Goal: Information Seeking & Learning: Learn about a topic

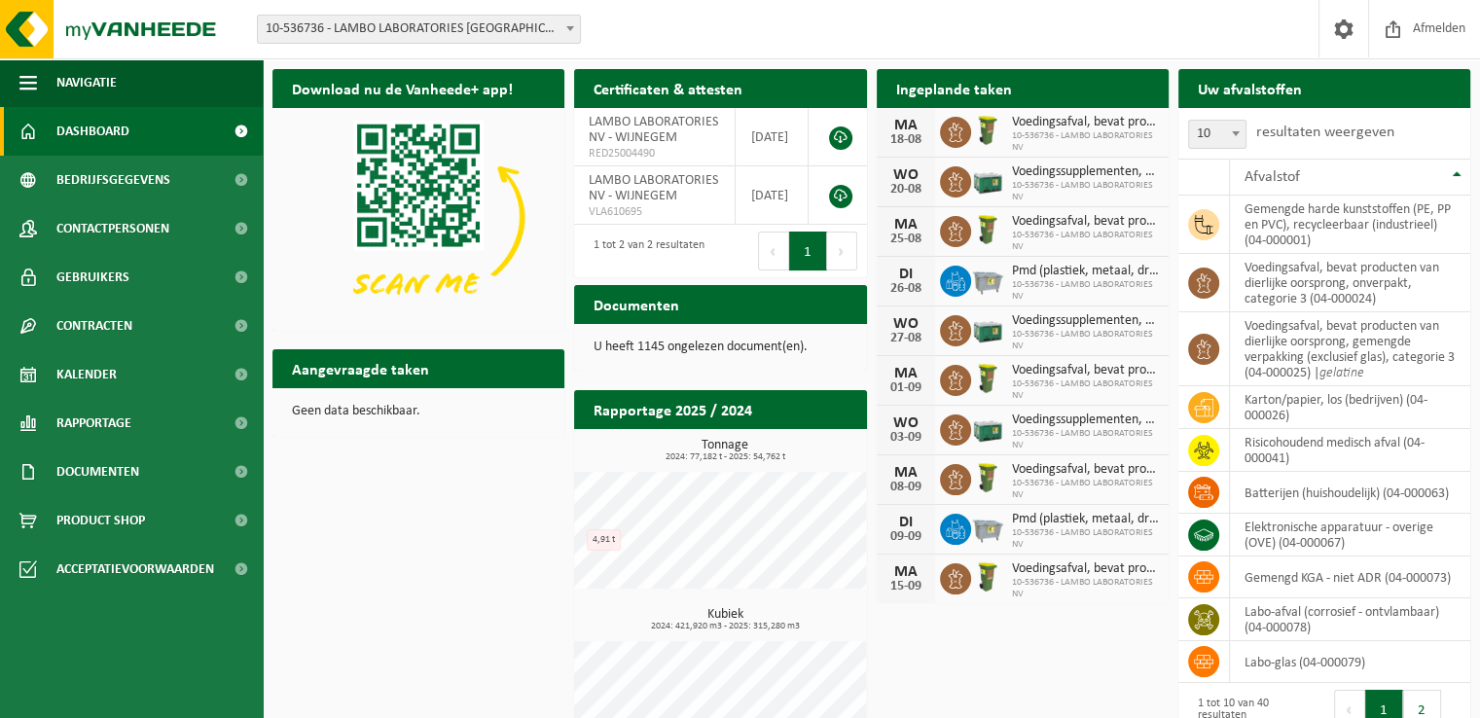
scroll to position [64, 0]
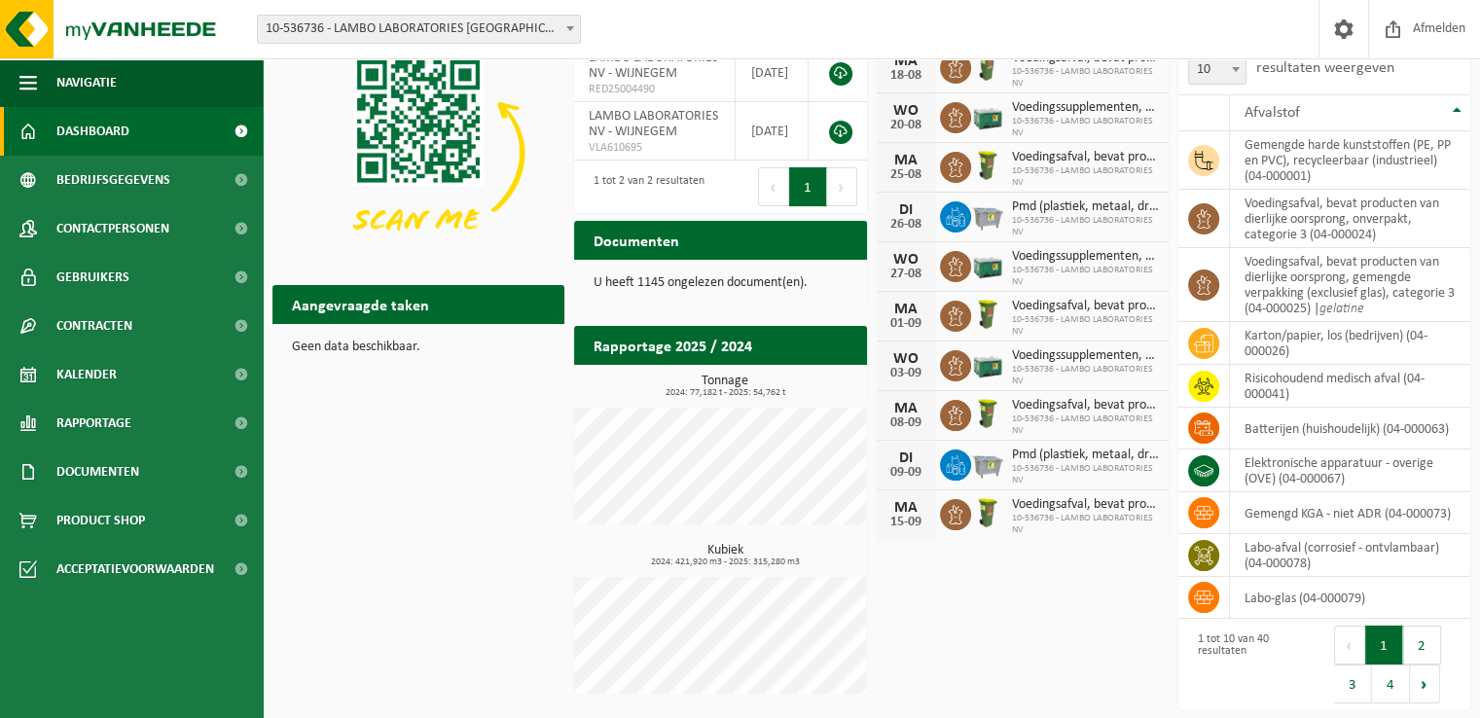
click at [709, 351] on h2 "Rapportage 2025 / 2024" at bounding box center [672, 345] width 197 height 38
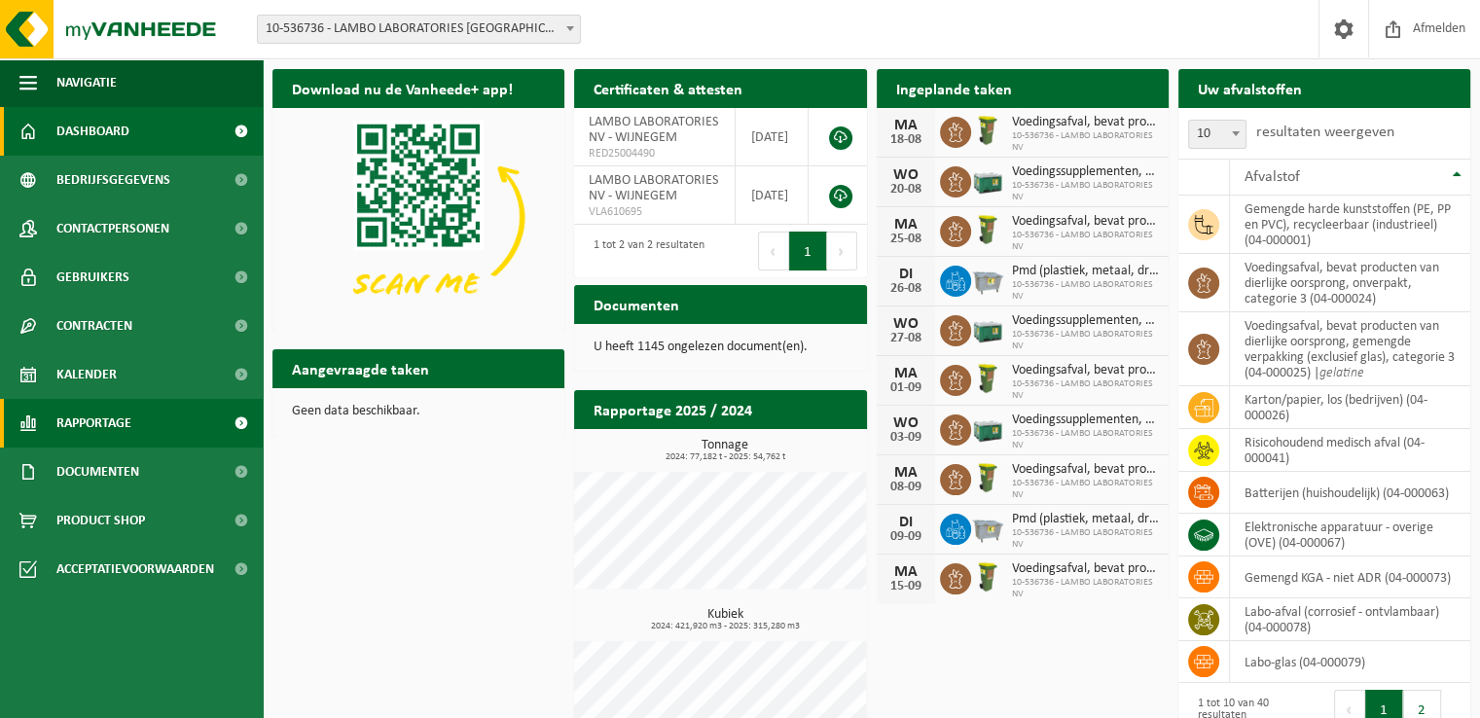
click at [128, 431] on span "Rapportage" at bounding box center [93, 423] width 75 height 49
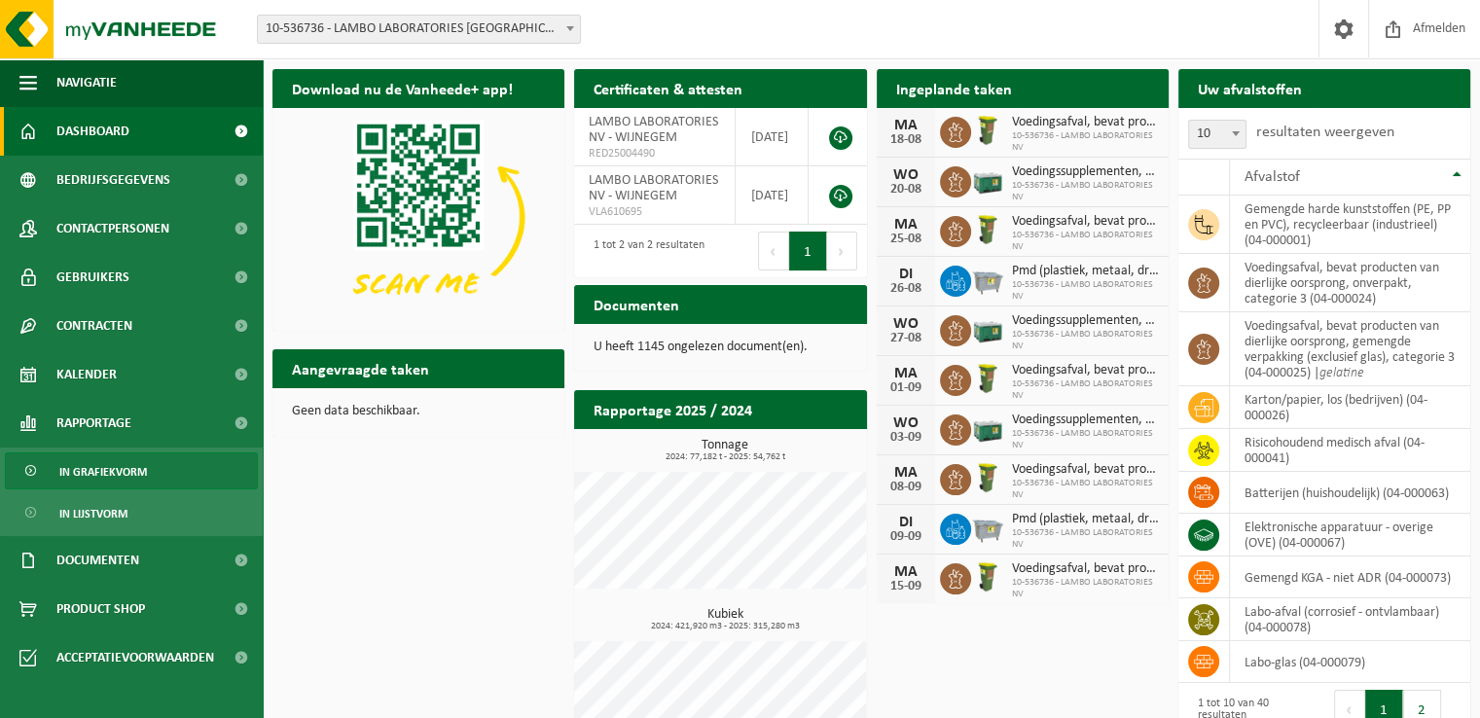
click at [121, 471] on span "In grafiekvorm" at bounding box center [103, 471] width 88 height 37
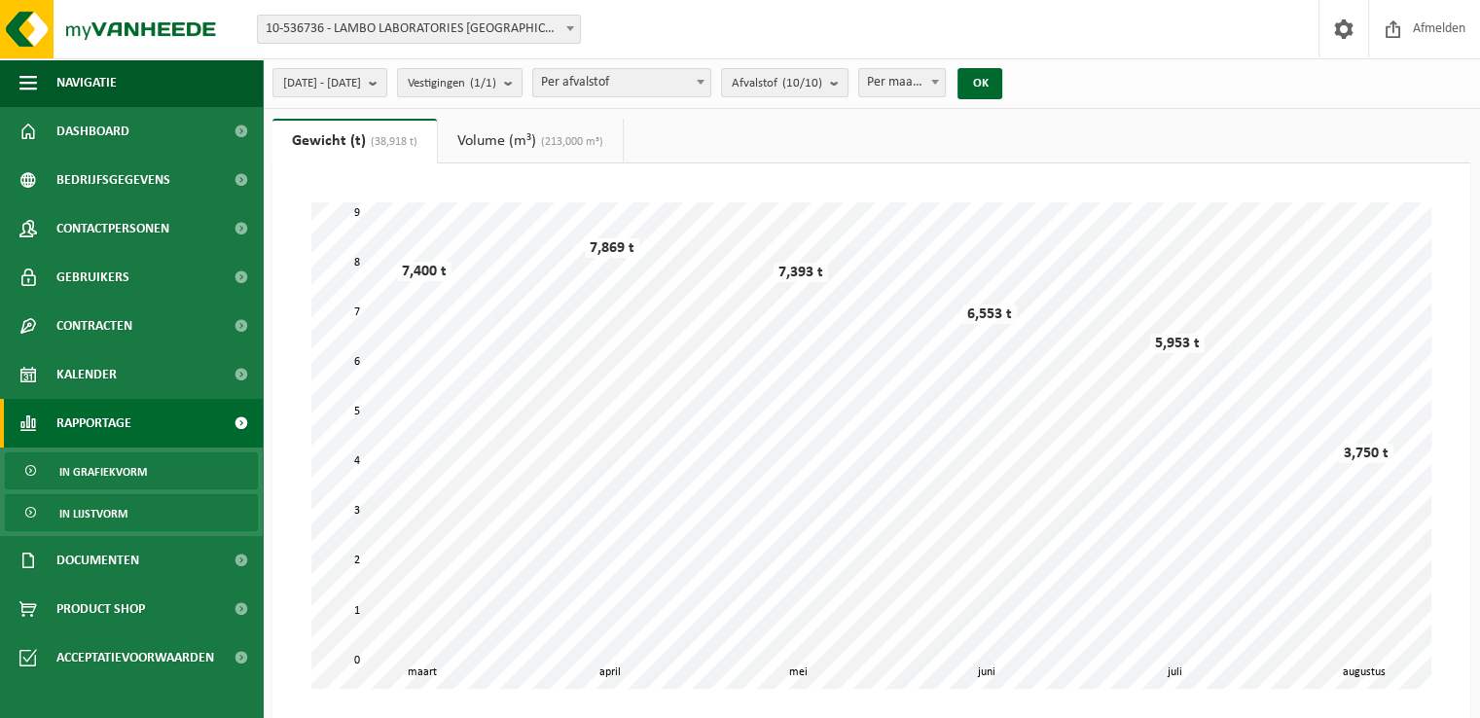
click at [102, 507] on span "In lijstvorm" at bounding box center [93, 513] width 68 height 37
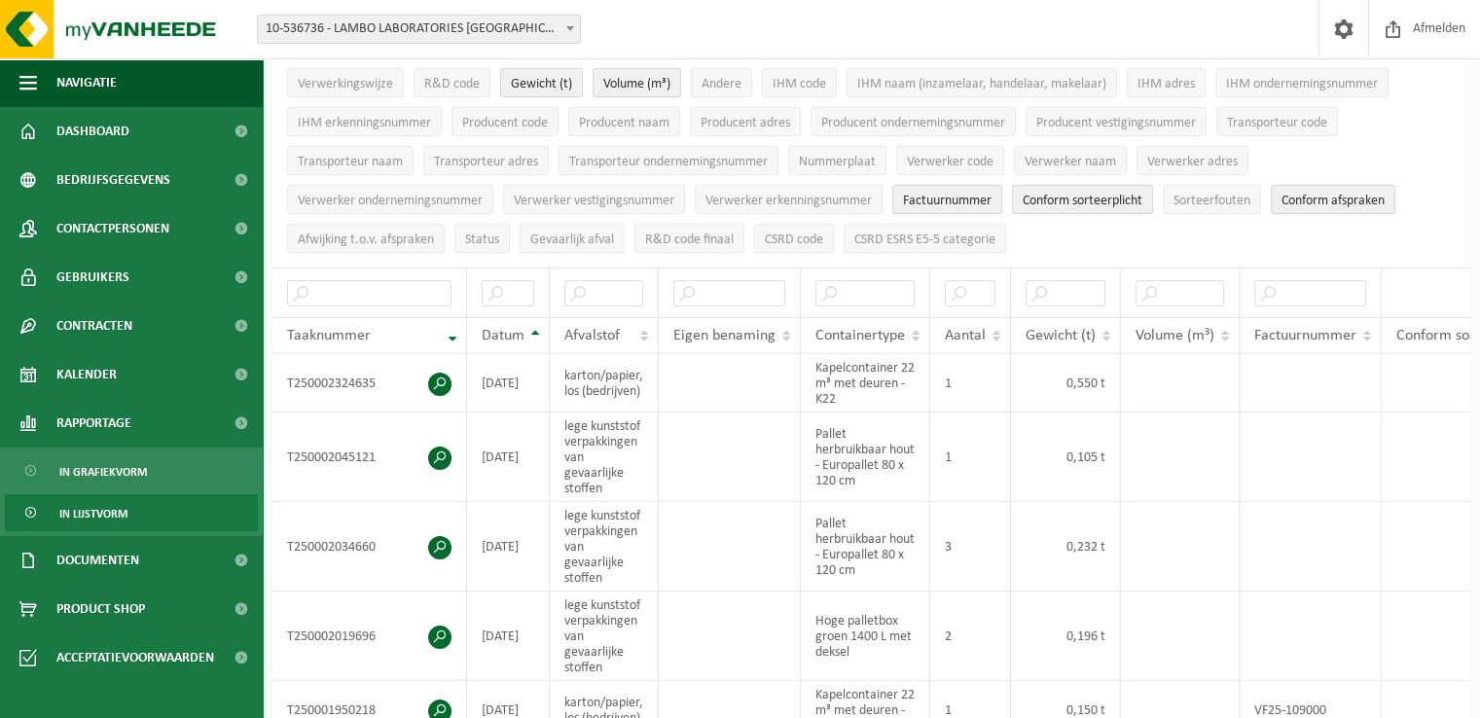
scroll to position [681, 0]
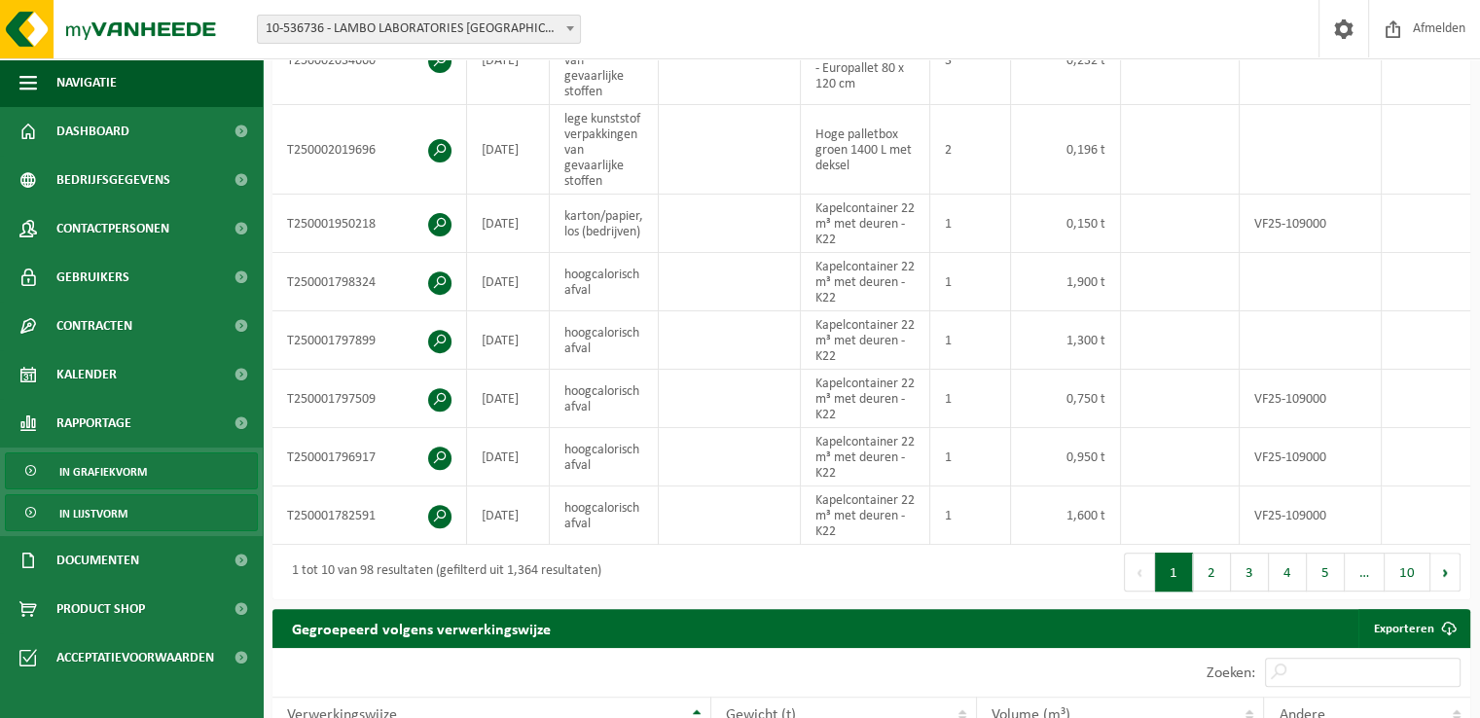
click at [123, 475] on span "In grafiekvorm" at bounding box center [103, 471] width 88 height 37
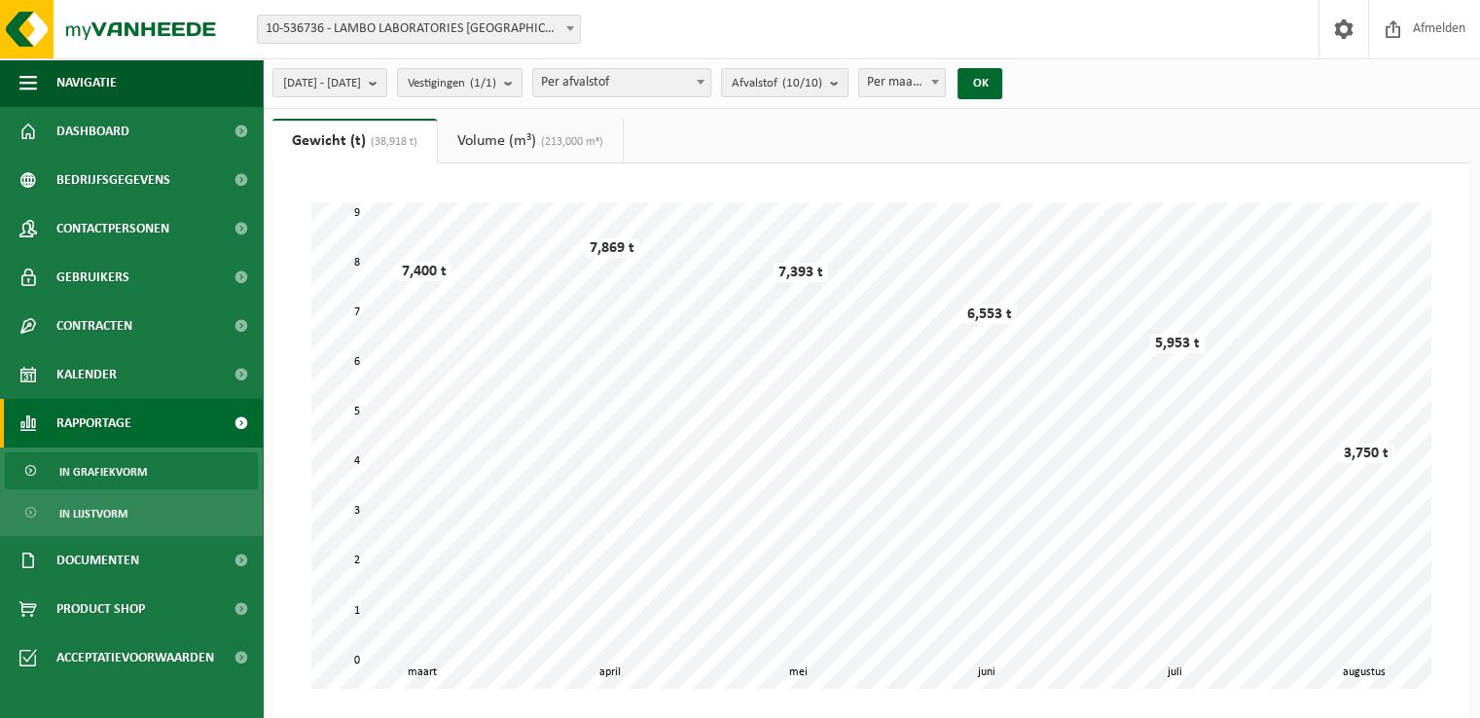
click at [510, 137] on link "Volume (m³) (213,000 m³)" at bounding box center [530, 141] width 185 height 45
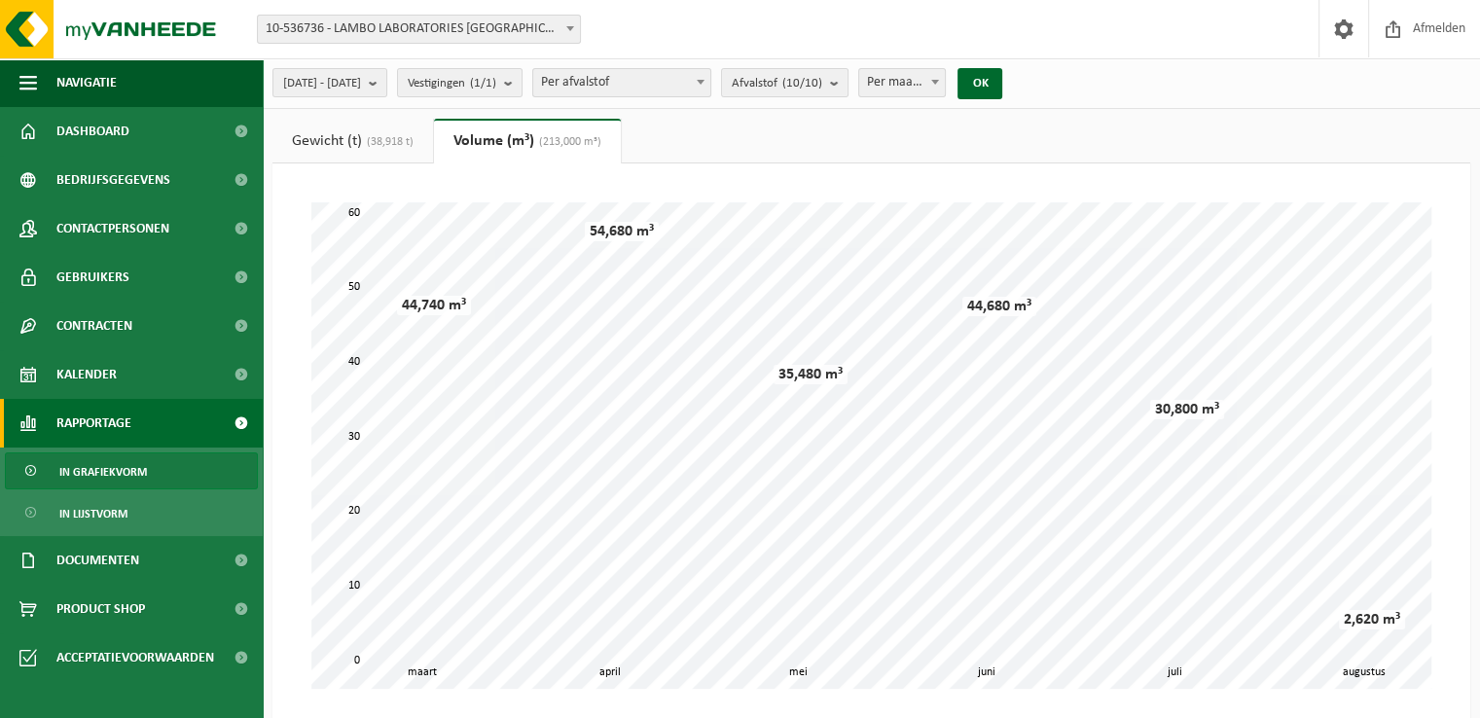
click at [687, 80] on span "Per afvalstof" at bounding box center [621, 82] width 177 height 27
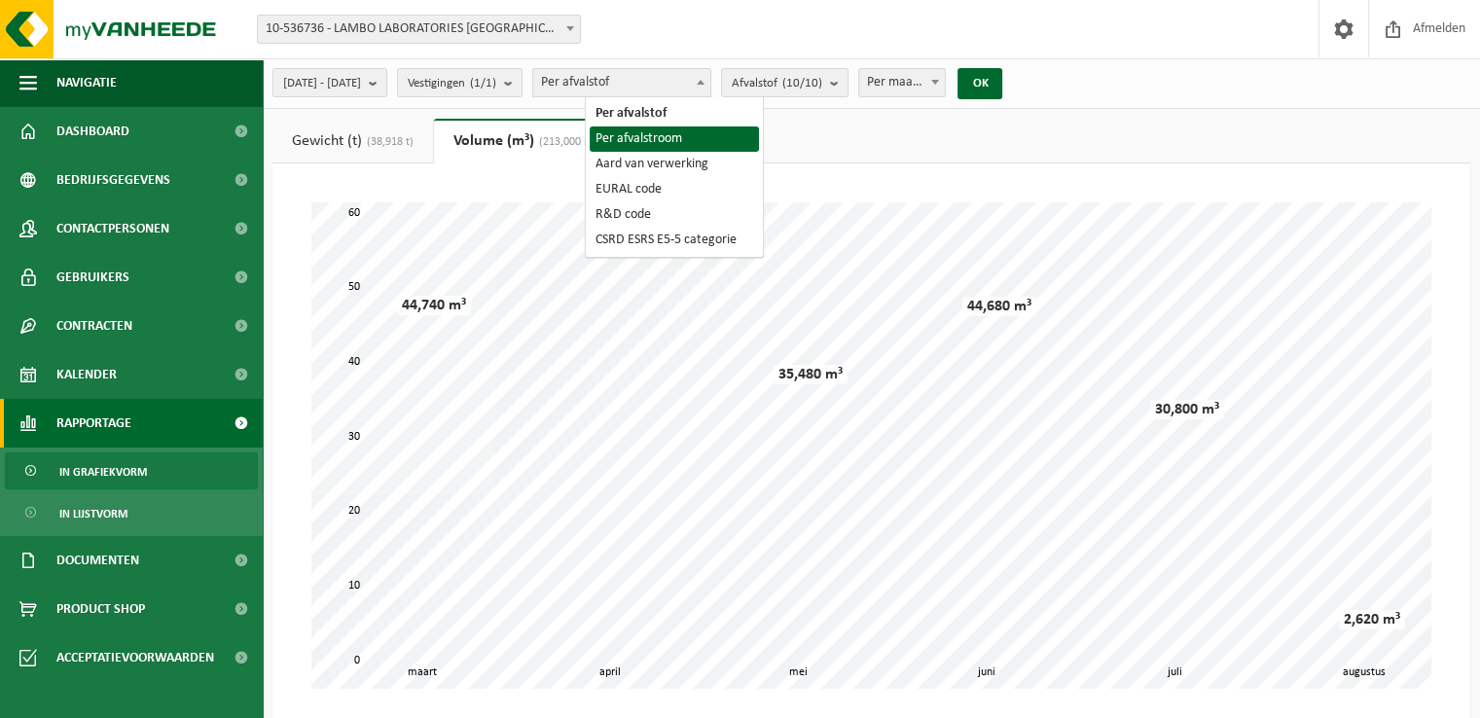
select select "2"
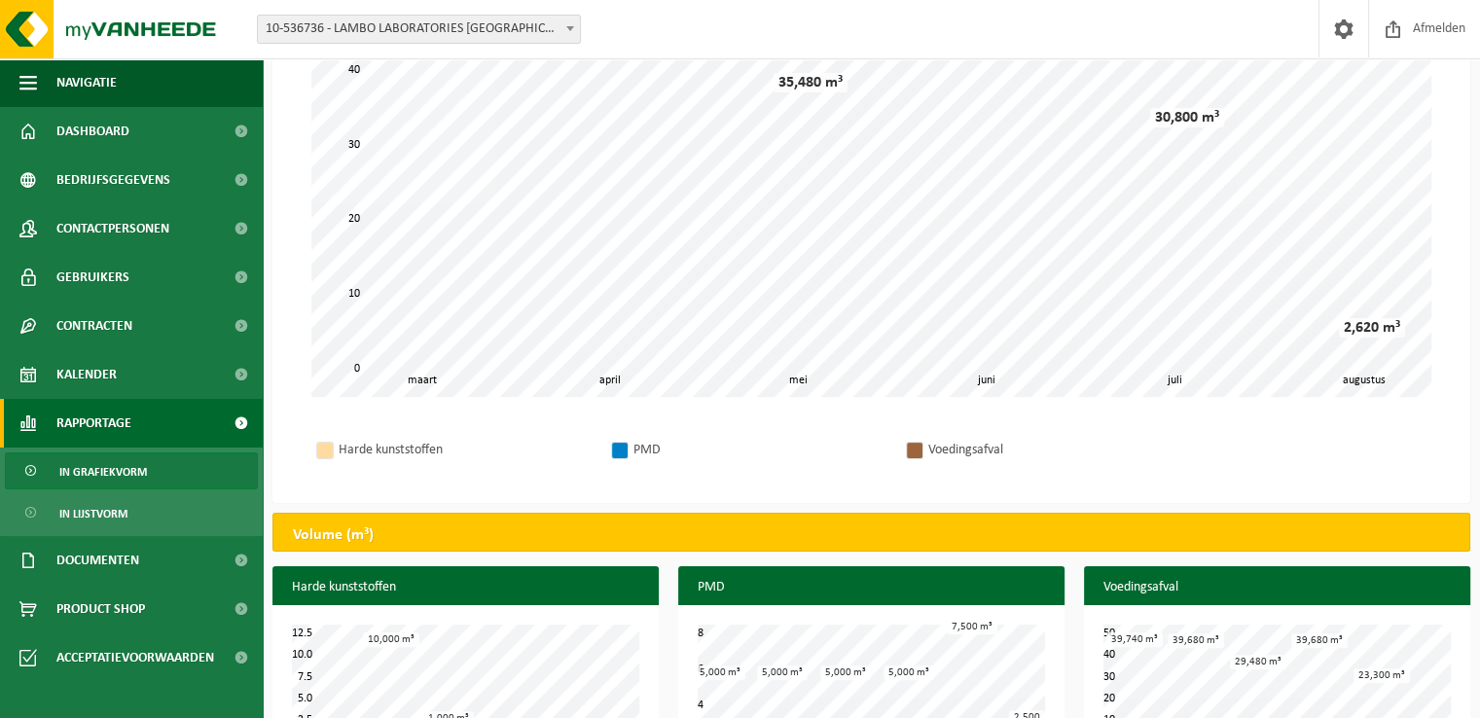
scroll to position [373, 0]
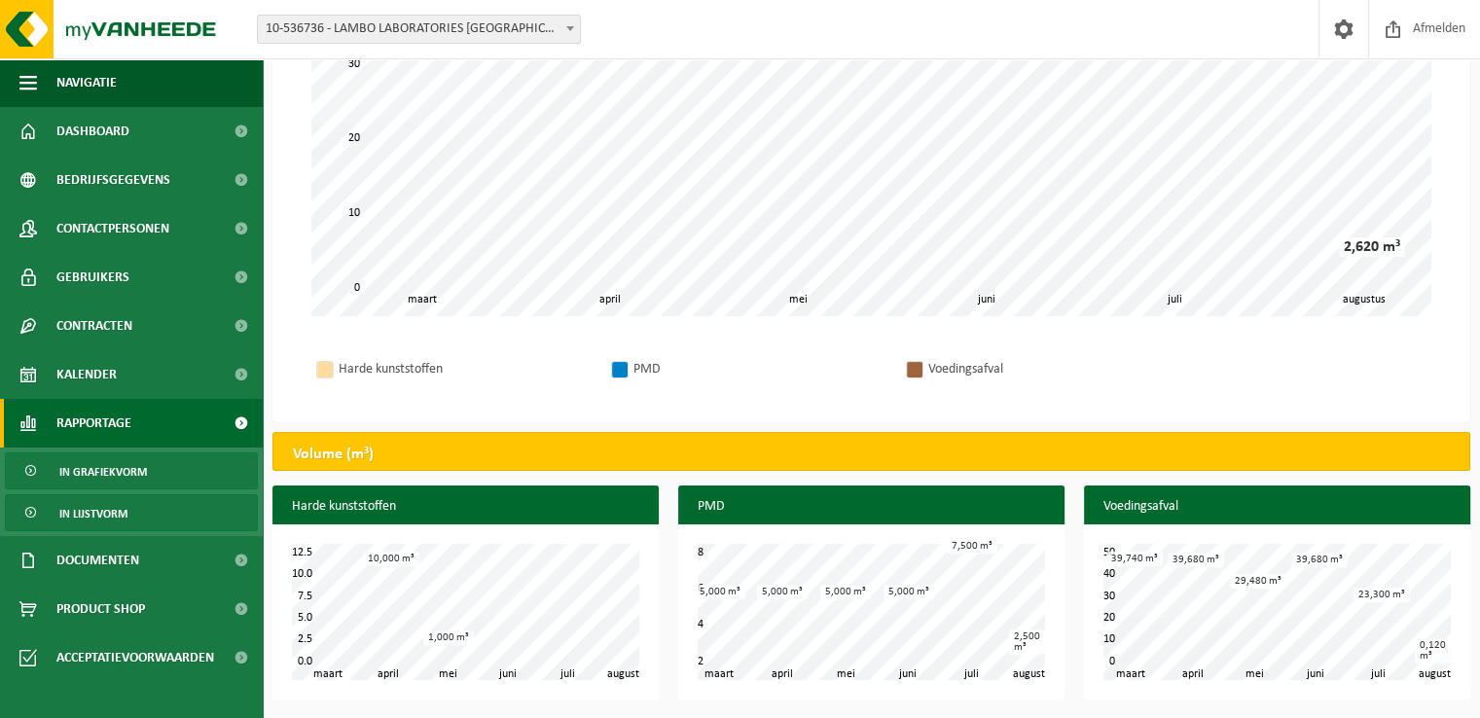
click at [113, 513] on span "In lijstvorm" at bounding box center [93, 513] width 68 height 37
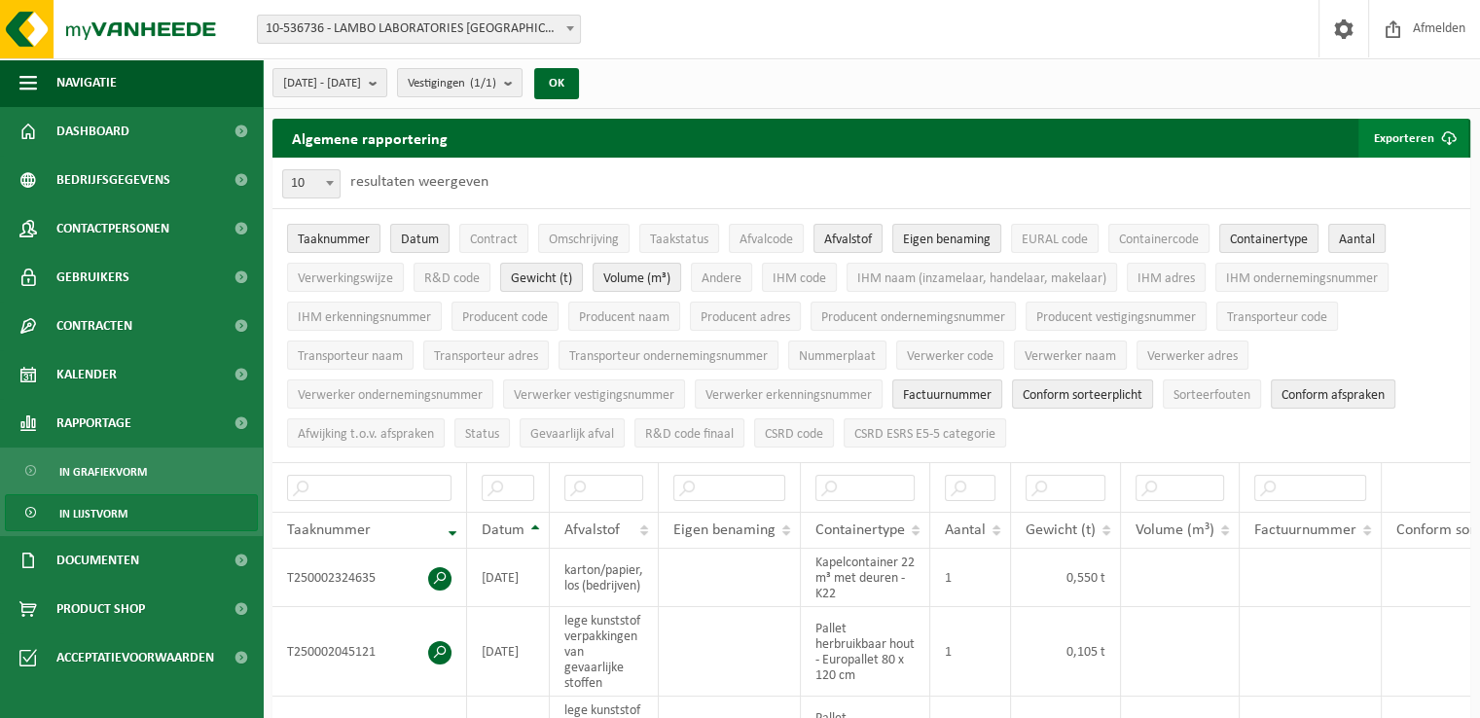
click at [1450, 142] on span "submit" at bounding box center [1448, 138] width 39 height 39
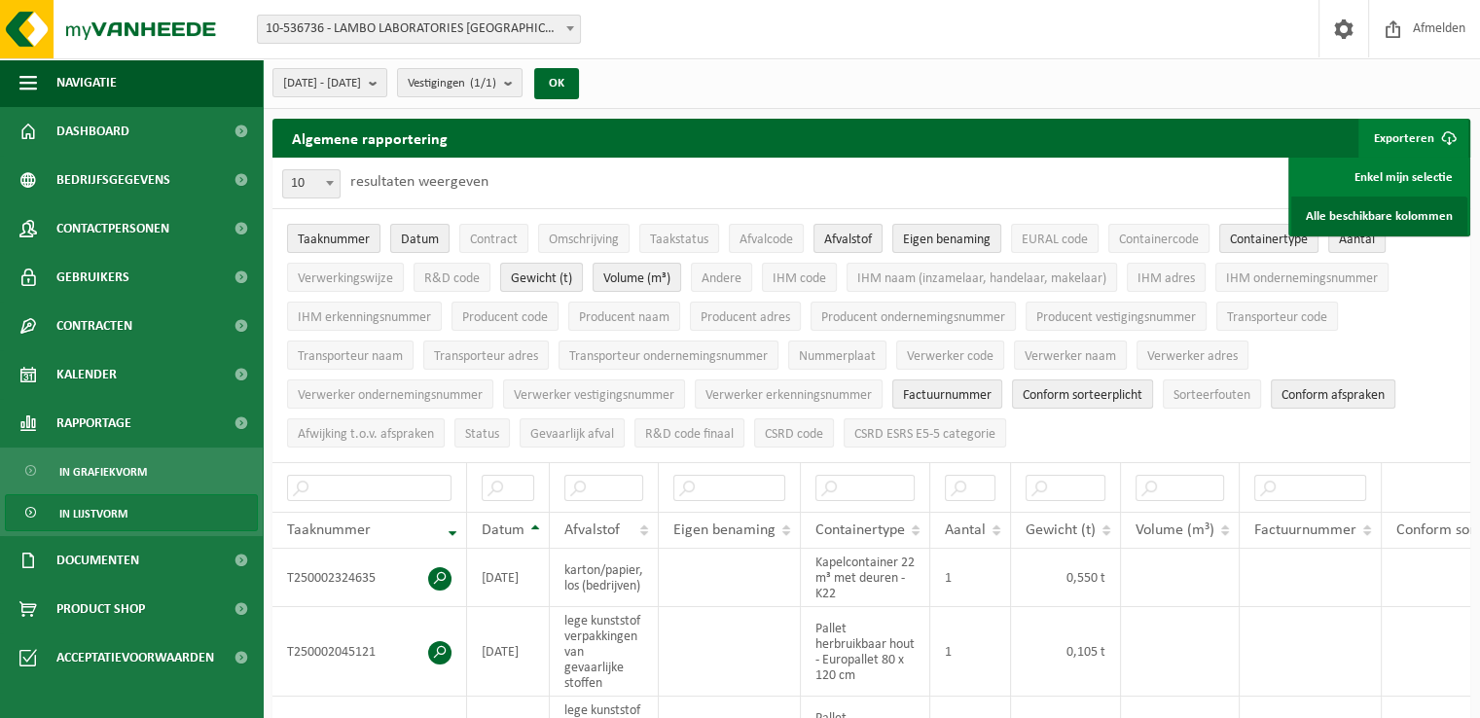
click at [1403, 206] on link "Alle beschikbare kolommen" at bounding box center [1379, 216] width 176 height 39
click at [204, 517] on link "In lijstvorm" at bounding box center [131, 512] width 253 height 37
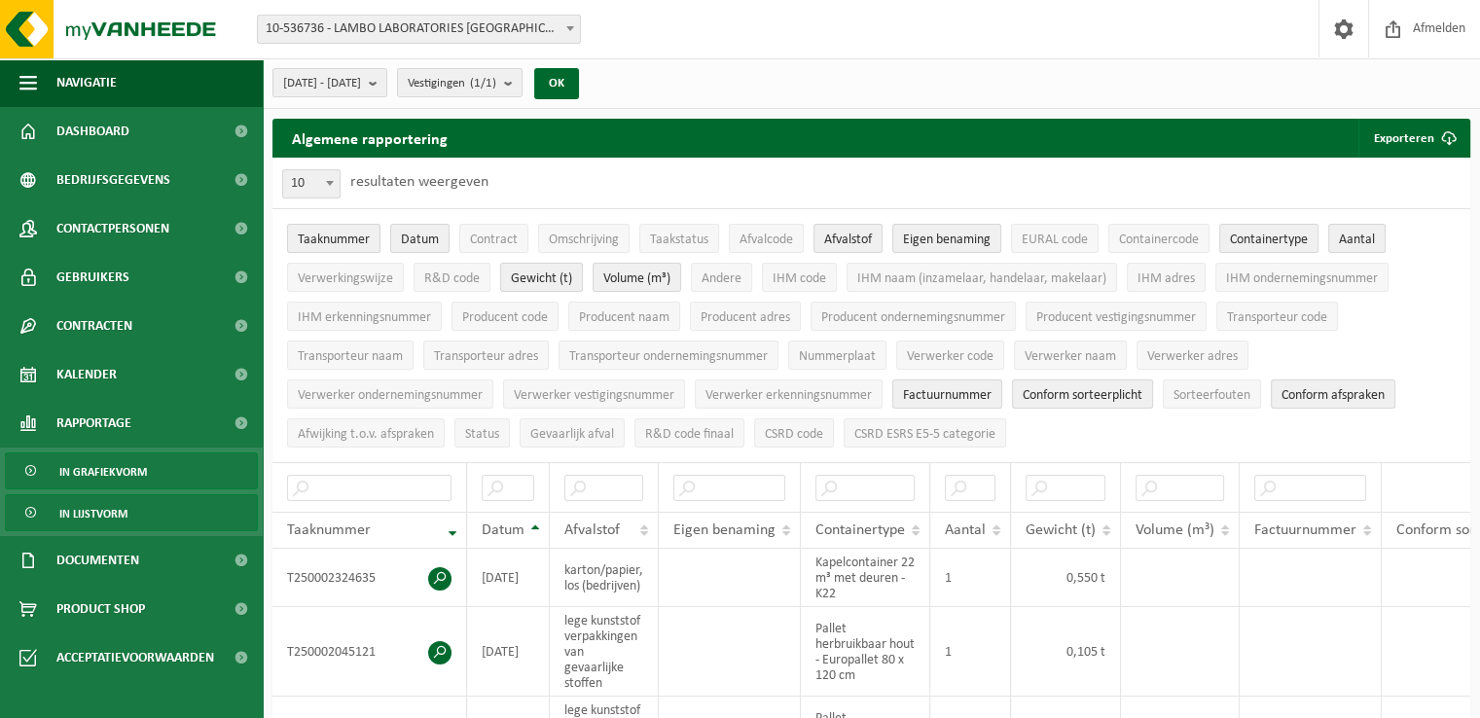
click at [168, 458] on link "In grafiekvorm" at bounding box center [131, 470] width 253 height 37
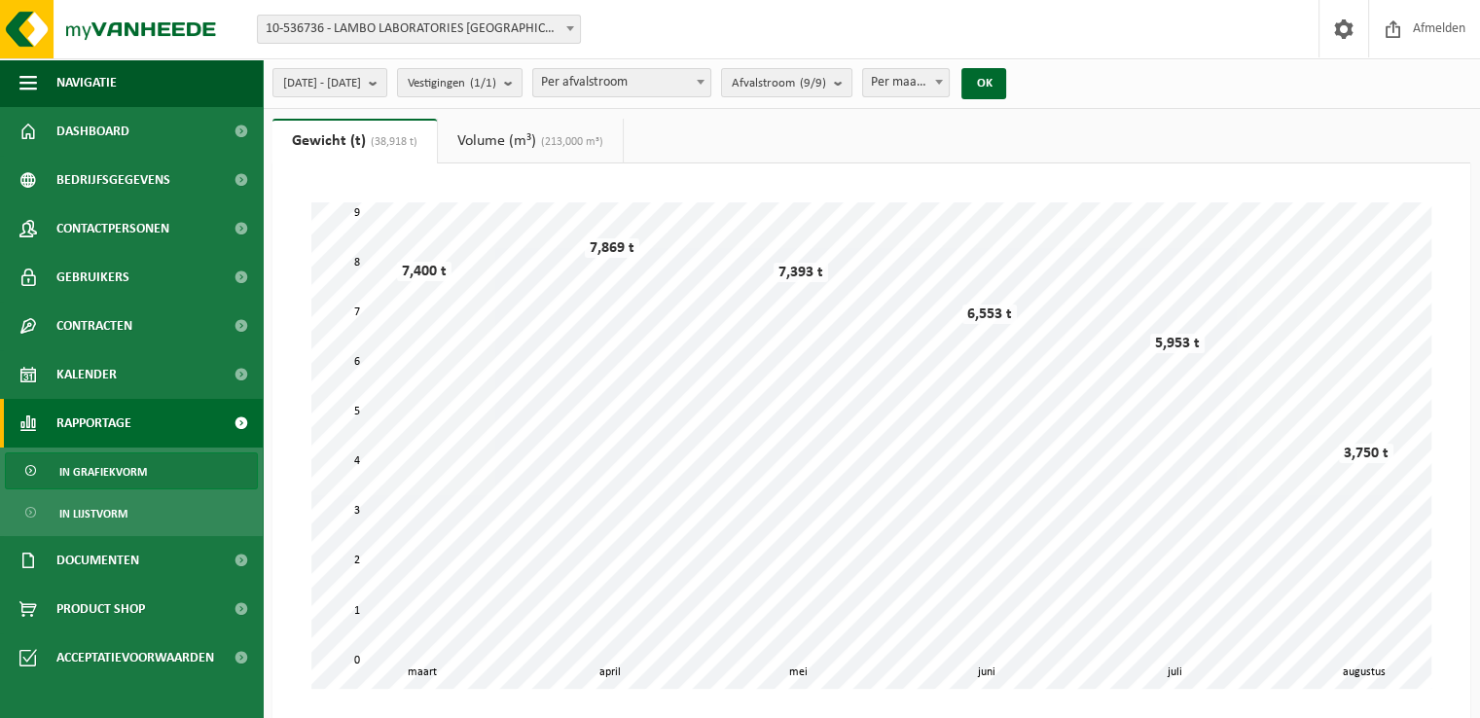
click at [949, 77] on span at bounding box center [938, 81] width 19 height 25
click at [496, 82] on span "Vestigingen (1/1)" at bounding box center [452, 83] width 89 height 29
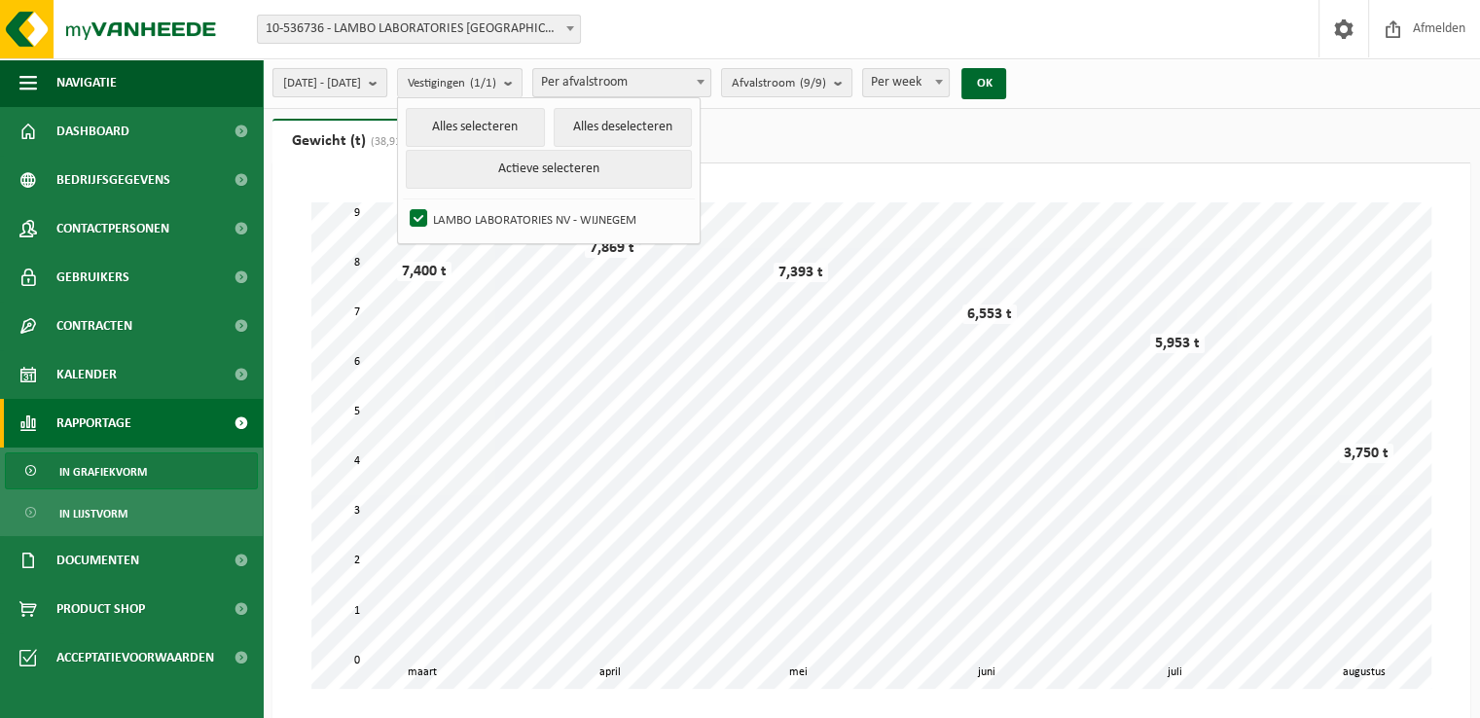
click at [361, 83] on span "2025-03-01 - 2025-08-18" at bounding box center [322, 83] width 78 height 29
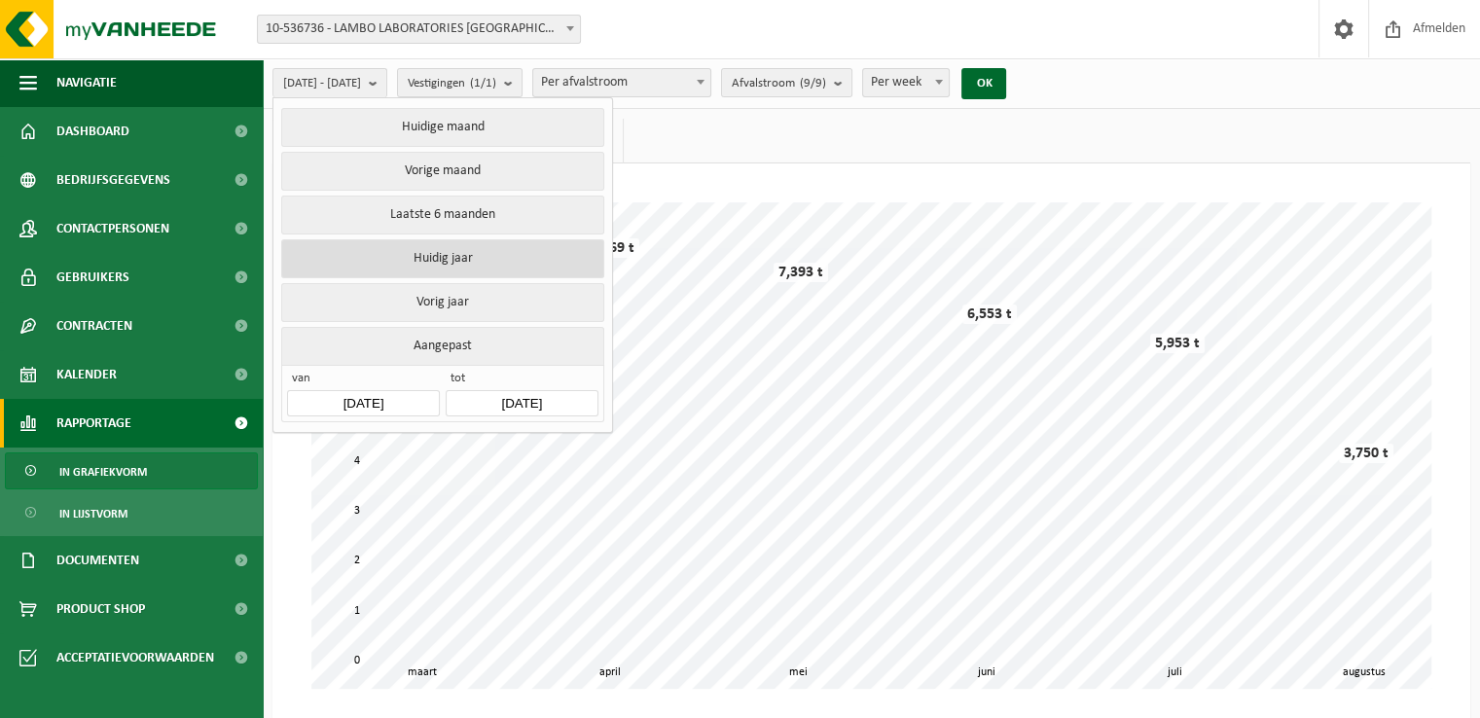
click at [486, 262] on button "Huidig jaar" at bounding box center [442, 258] width 322 height 39
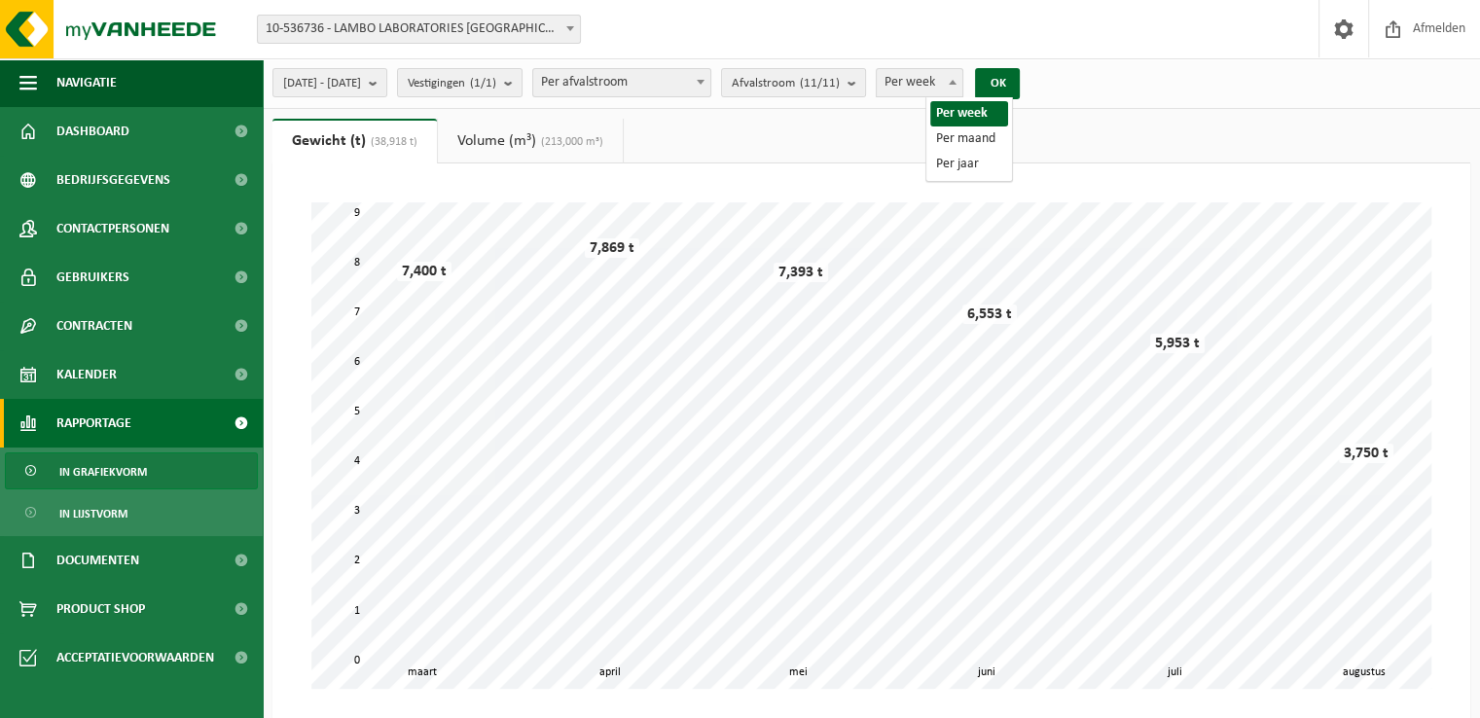
click at [963, 87] on span "Per week" at bounding box center [920, 82] width 87 height 27
select select "2"
click at [1020, 79] on button "OK" at bounding box center [997, 83] width 45 height 31
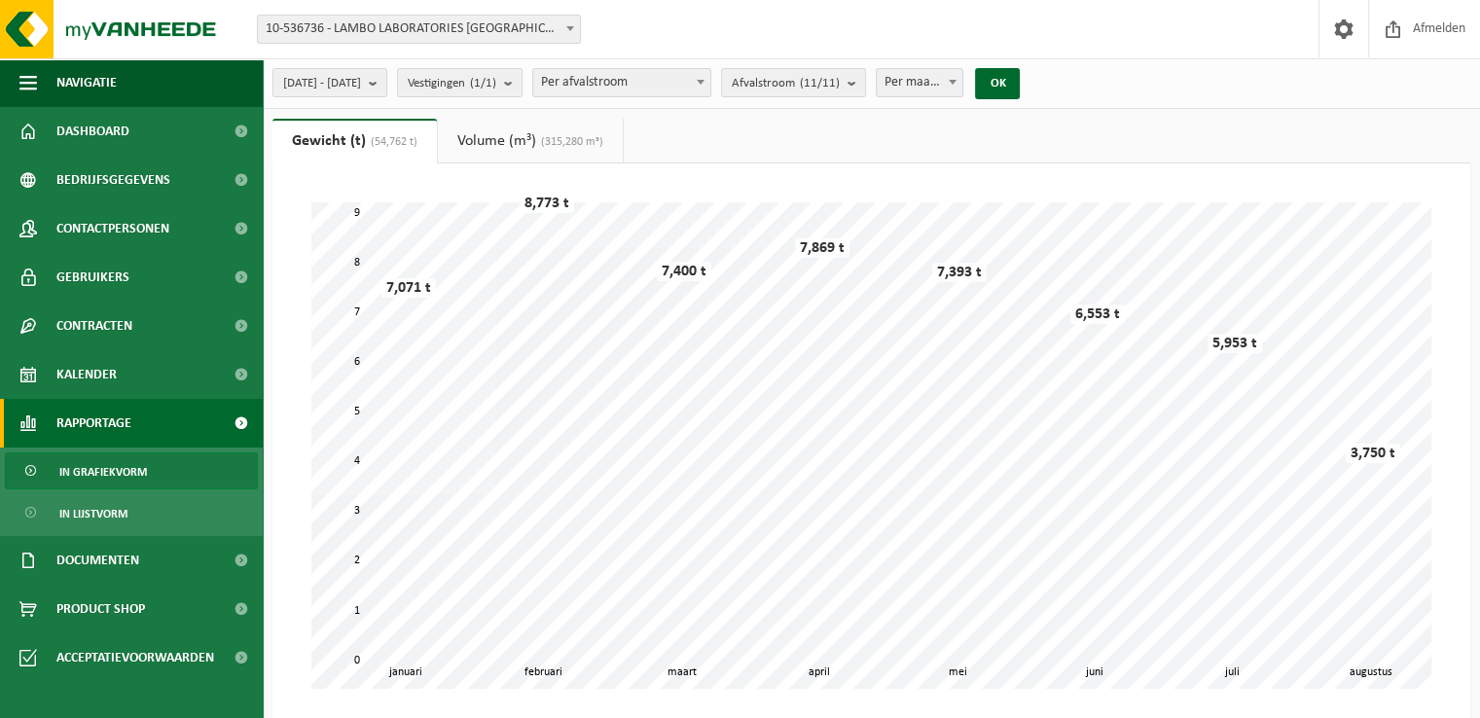
click at [495, 129] on link "Volume (m³) (315,280 m³)" at bounding box center [530, 141] width 185 height 45
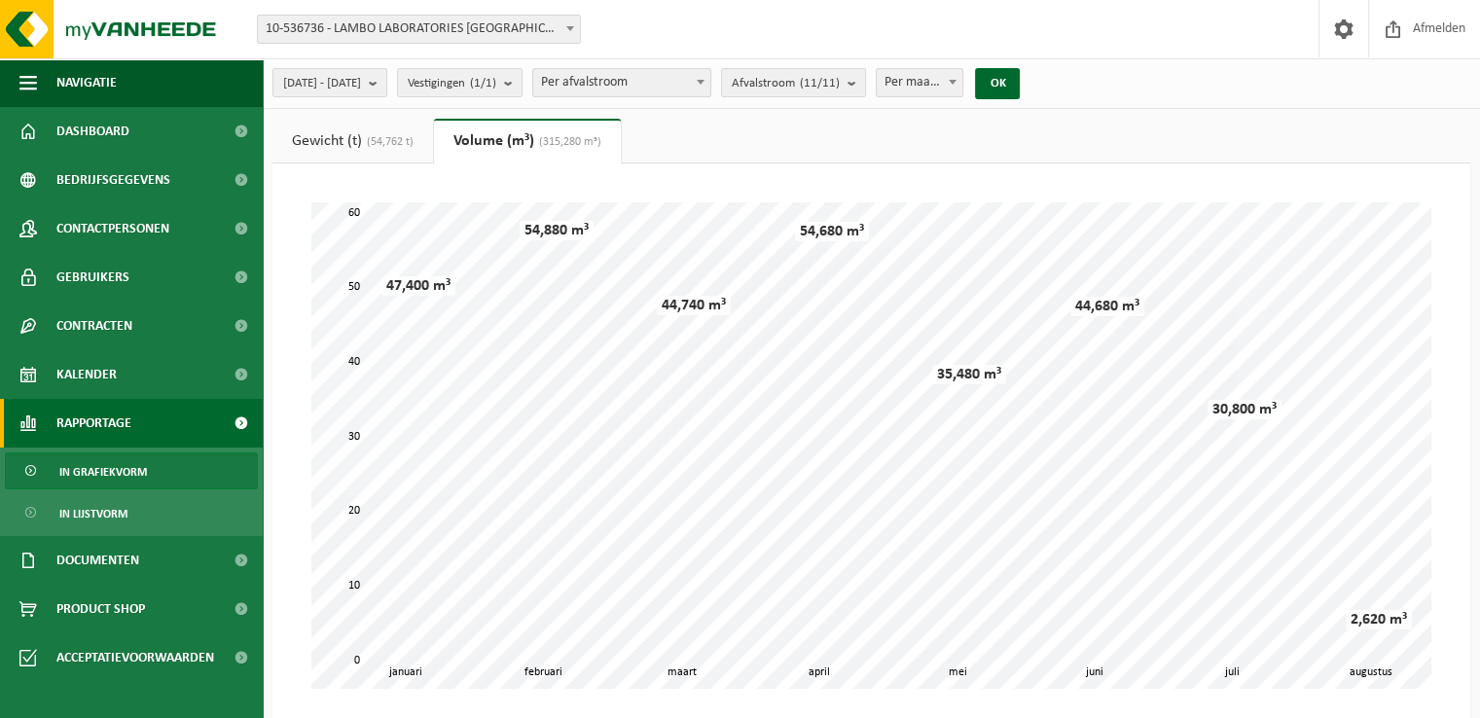
click at [358, 139] on link "Gewicht (t) (54,762 t)" at bounding box center [352, 141] width 161 height 45
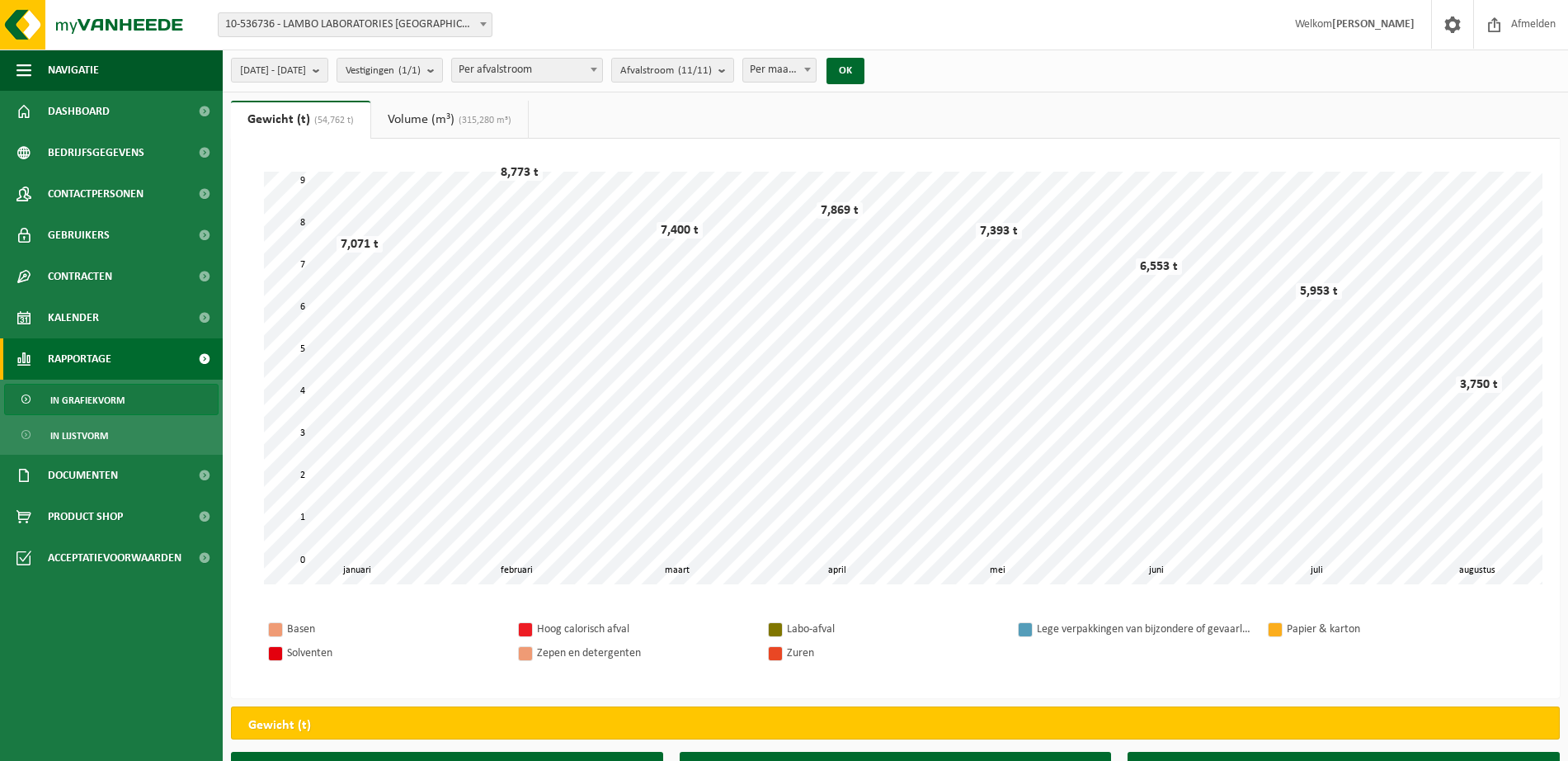
drag, startPoint x: 1247, startPoint y: 0, endPoint x: 1017, endPoint y: 111, distance: 255.4
click at [1017, 111] on ul "Gewicht (t) (54,762 t) Volume (m³) (315,280 m³)" at bounding box center [895, 120] width 1329 height 38
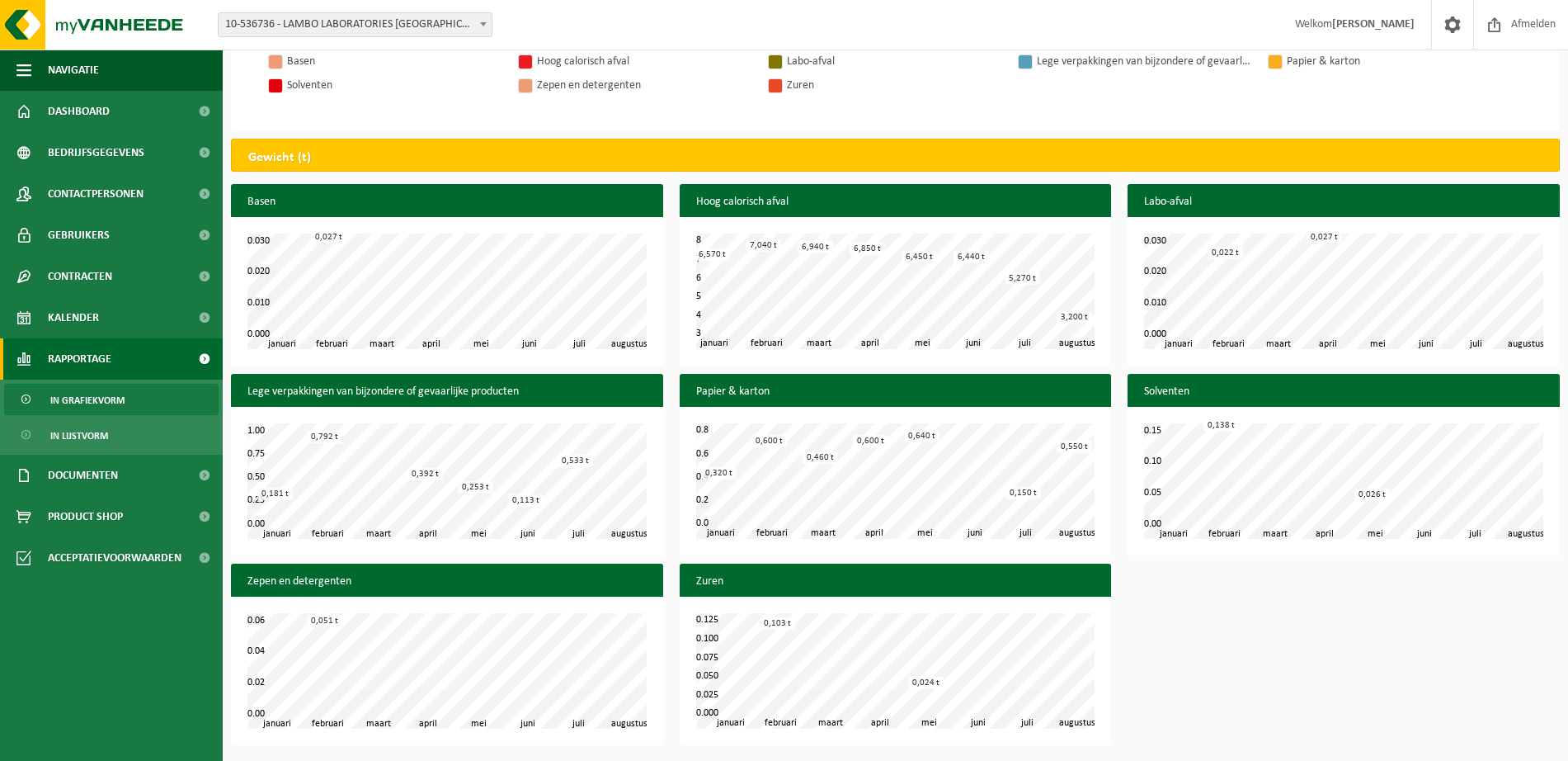
scroll to position [52, 0]
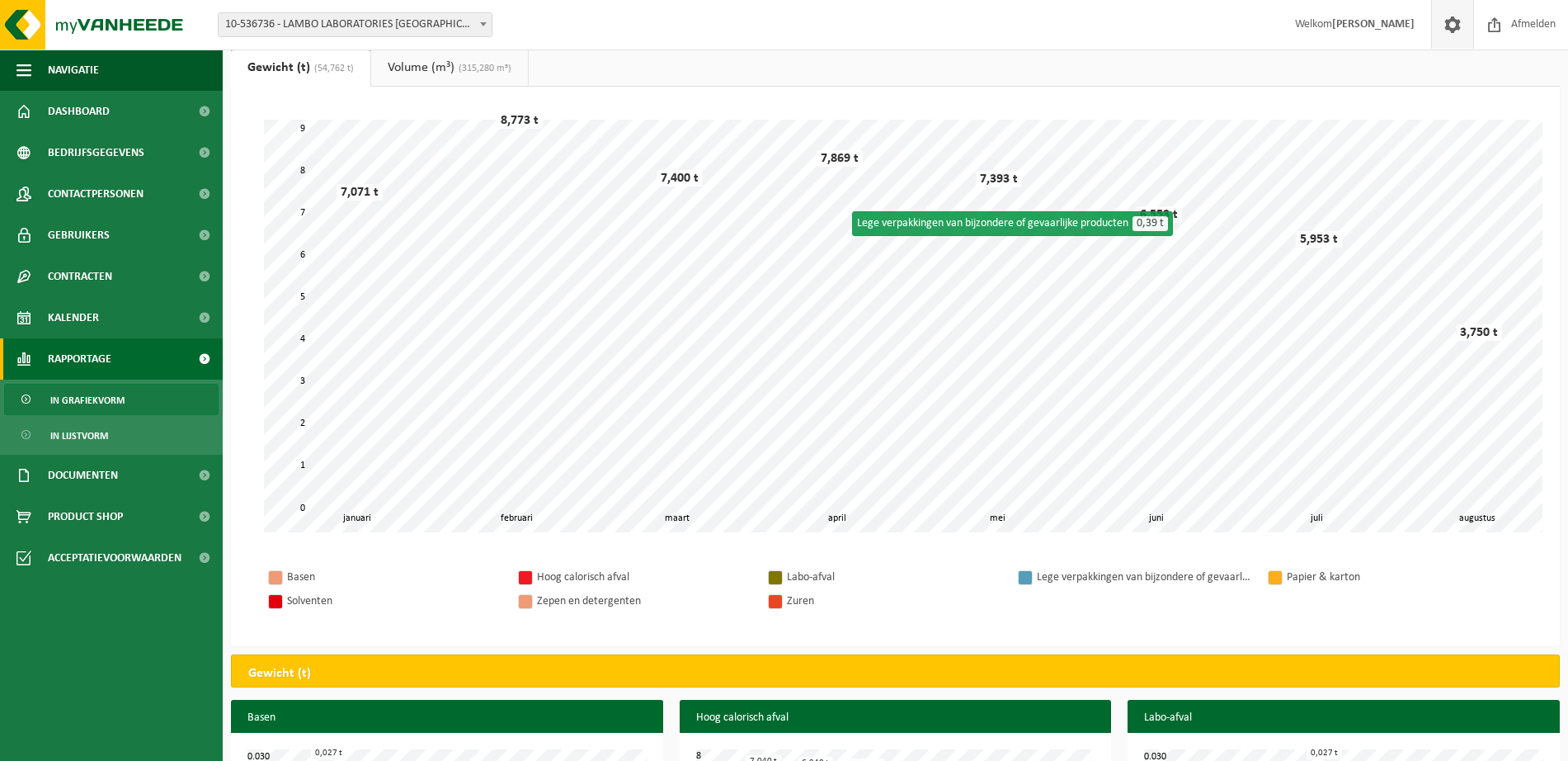
click at [1254, 19] on span at bounding box center [1453, 24] width 25 height 48
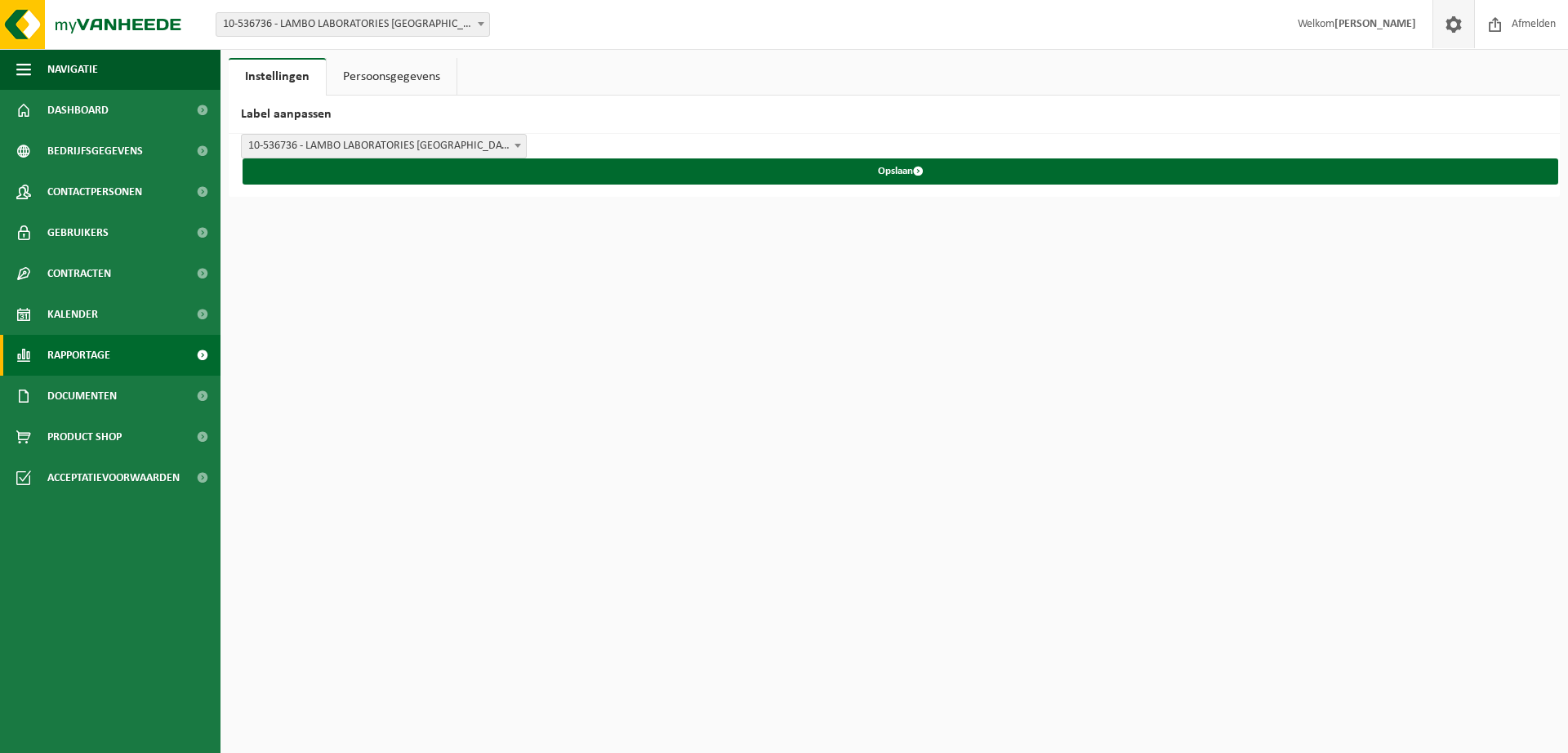
click at [119, 364] on link "Rapportage" at bounding box center [110, 355] width 221 height 41
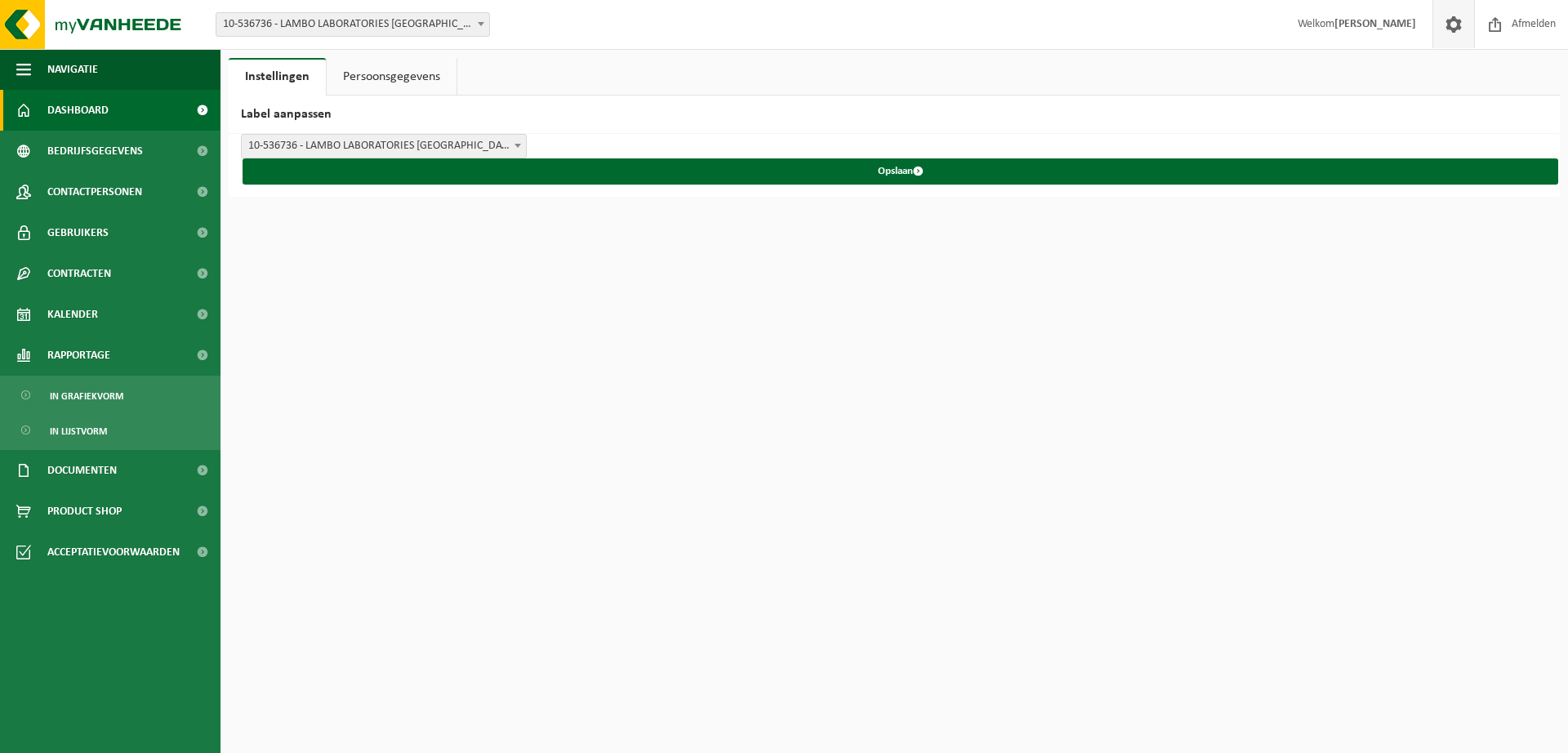
click at [141, 106] on link "Dashboard" at bounding box center [110, 110] width 221 height 41
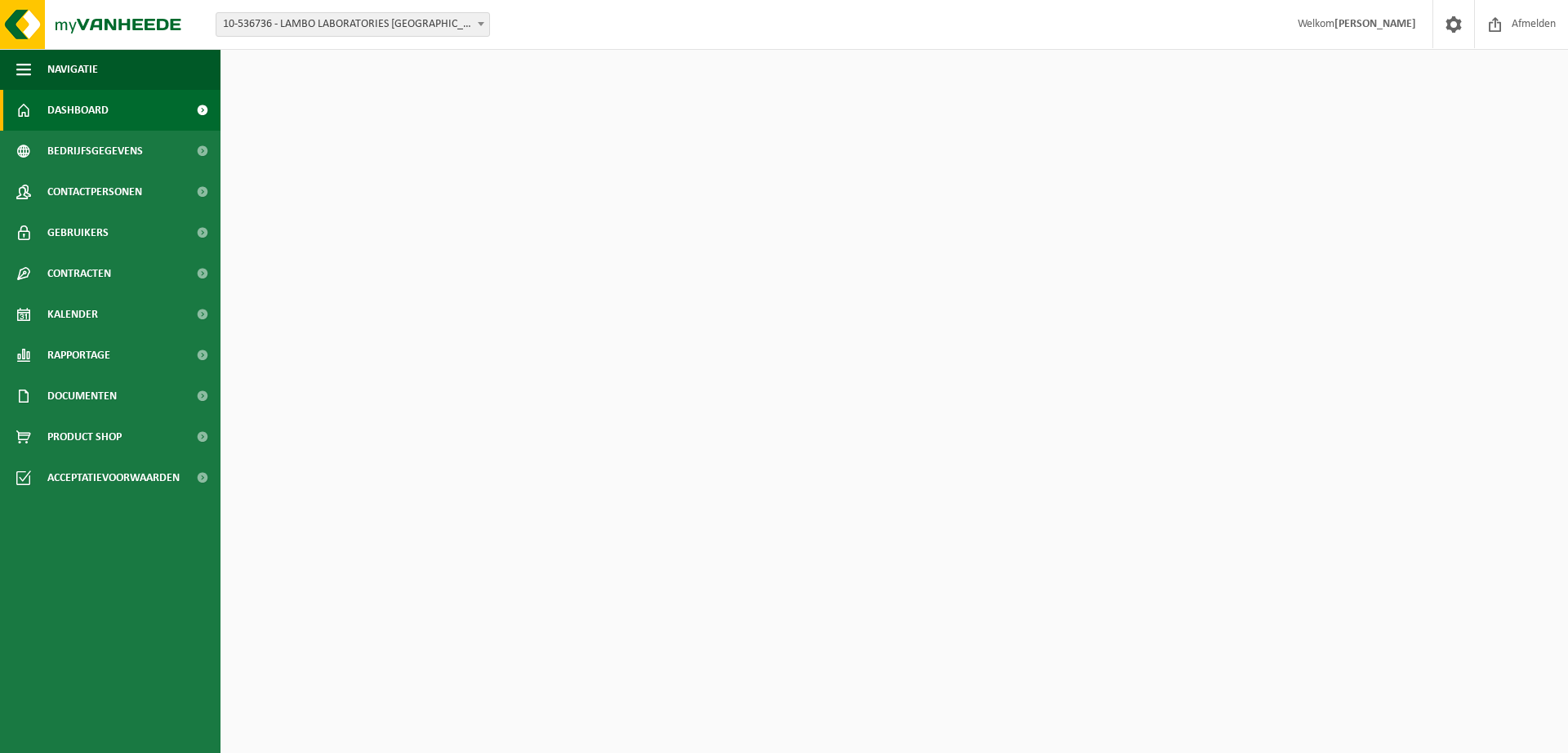
click at [199, 112] on span at bounding box center [202, 110] width 37 height 41
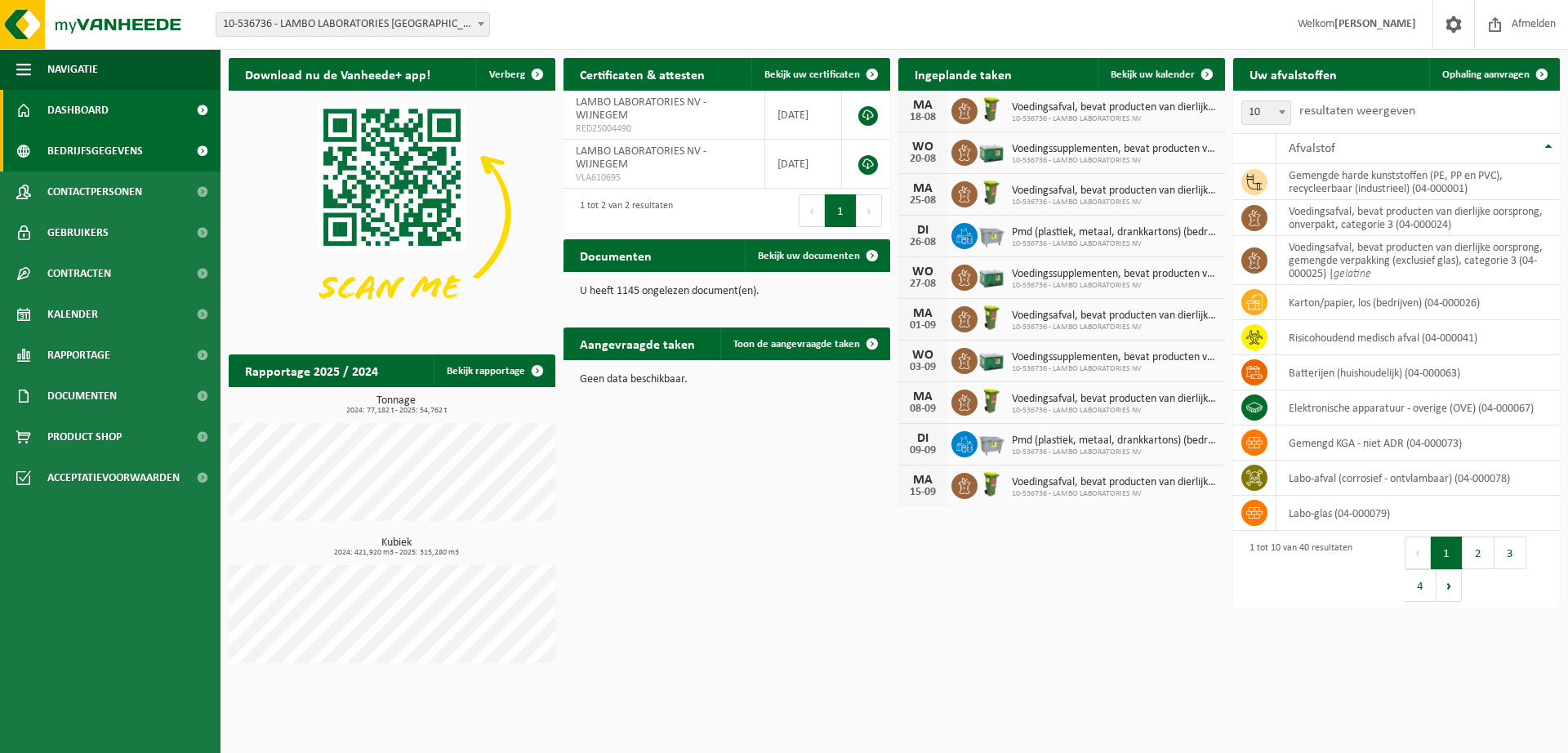
click at [196, 154] on span at bounding box center [202, 151] width 37 height 41
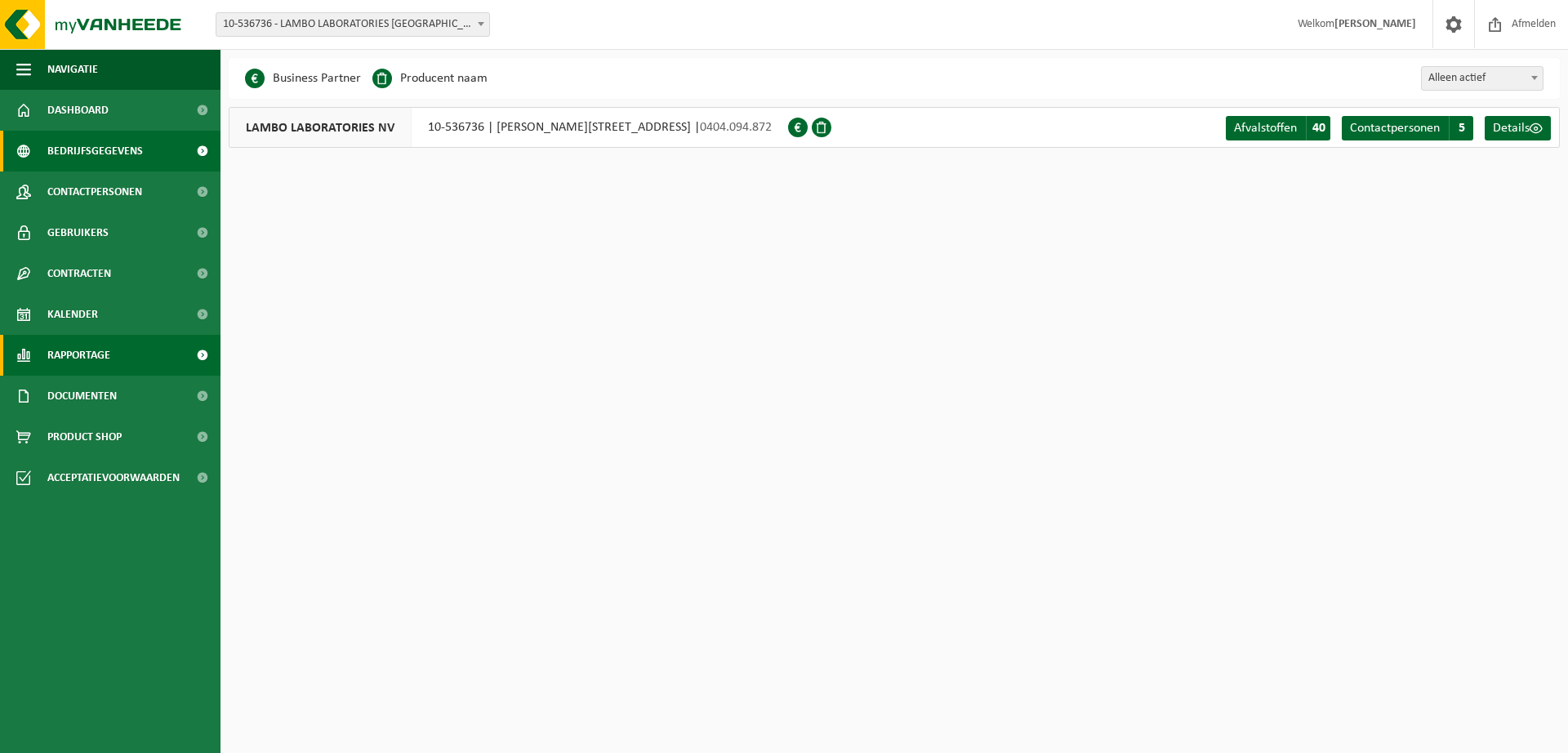
click at [139, 365] on link "Rapportage" at bounding box center [110, 355] width 221 height 41
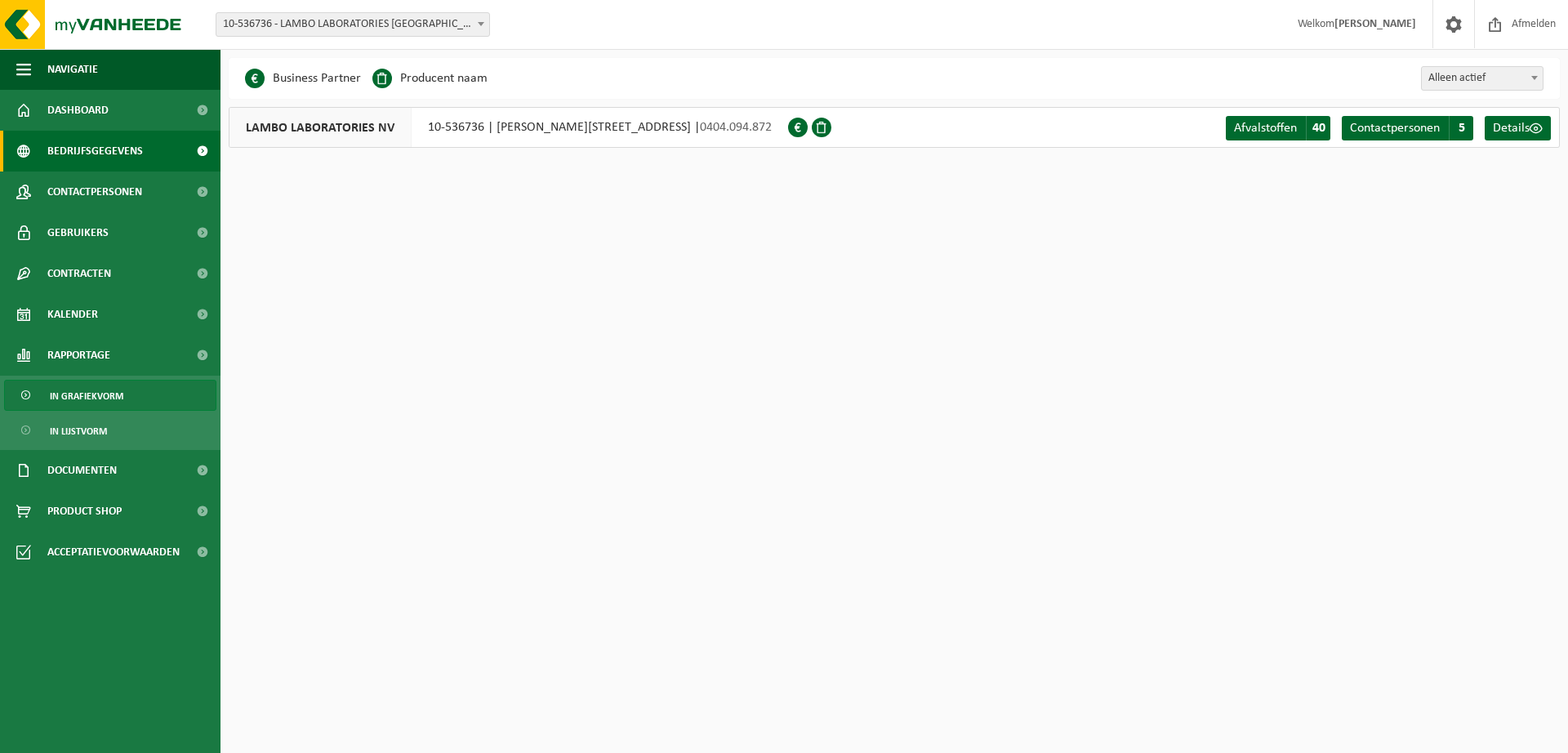
click at [113, 399] on span "In grafiekvorm" at bounding box center [86, 395] width 74 height 31
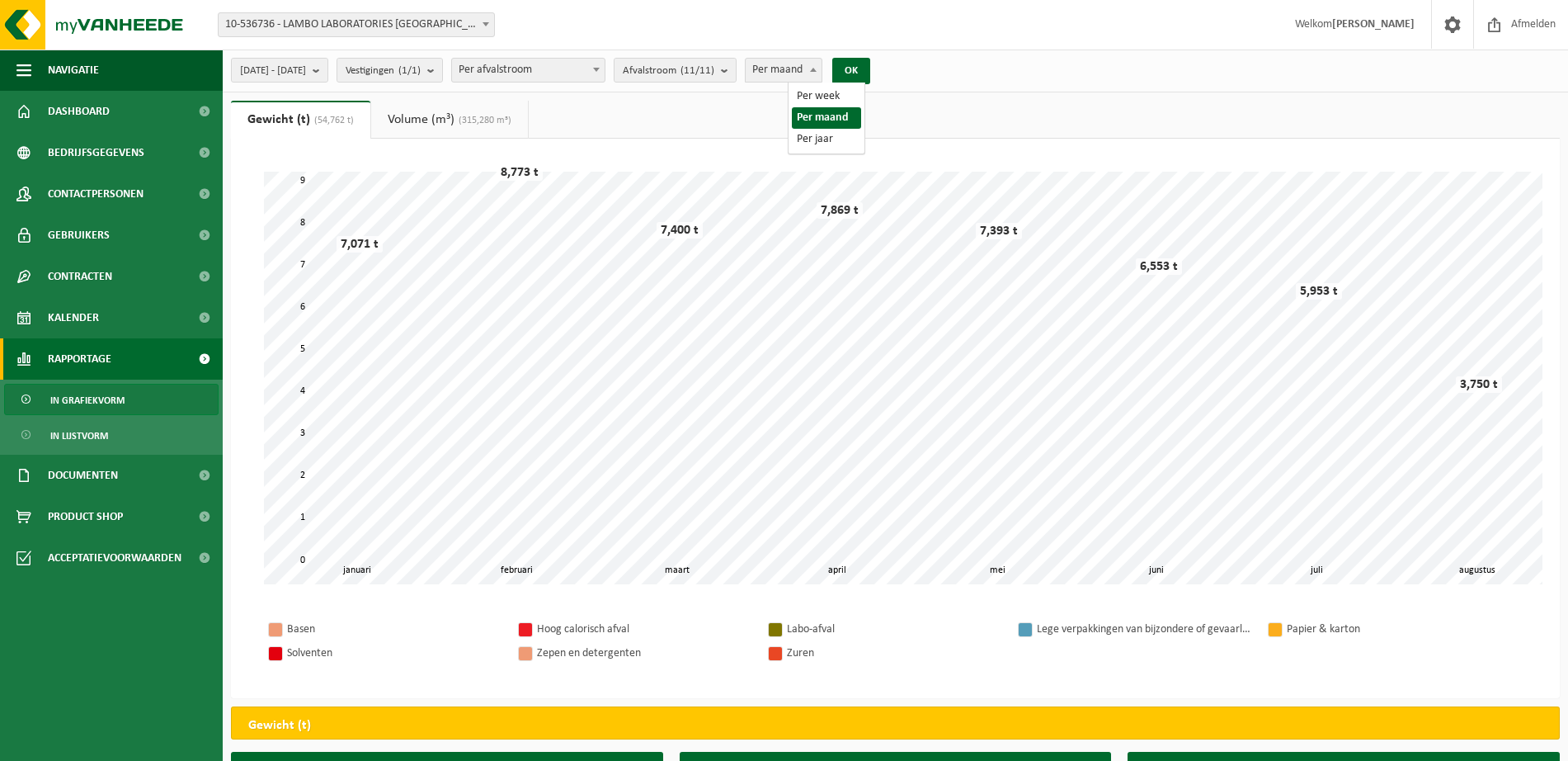
click at [800, 71] on span "Per maand" at bounding box center [784, 70] width 76 height 23
click at [784, 397] on div "Even geduld. Door de grote hoeveelheid gegevens duurt het laden even. februari …" at bounding box center [896, 378] width 1296 height 445
click at [822, 59] on span "Per maand" at bounding box center [784, 70] width 76 height 23
click at [870, 61] on button "OK" at bounding box center [851, 70] width 38 height 26
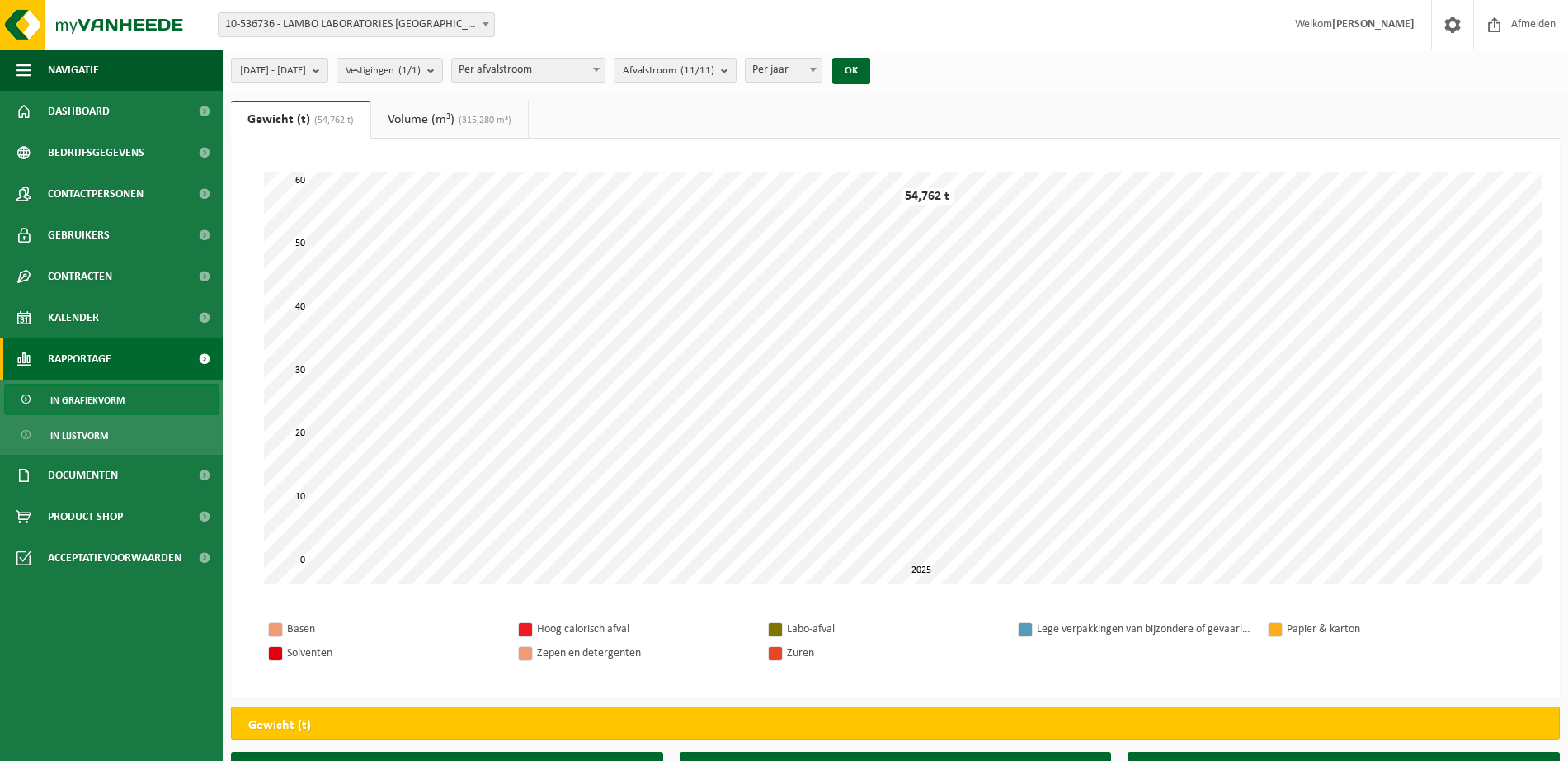
click at [822, 74] on span "Per jaar" at bounding box center [784, 70] width 76 height 23
select select "1"
click at [870, 74] on button "OK" at bounding box center [851, 70] width 38 height 26
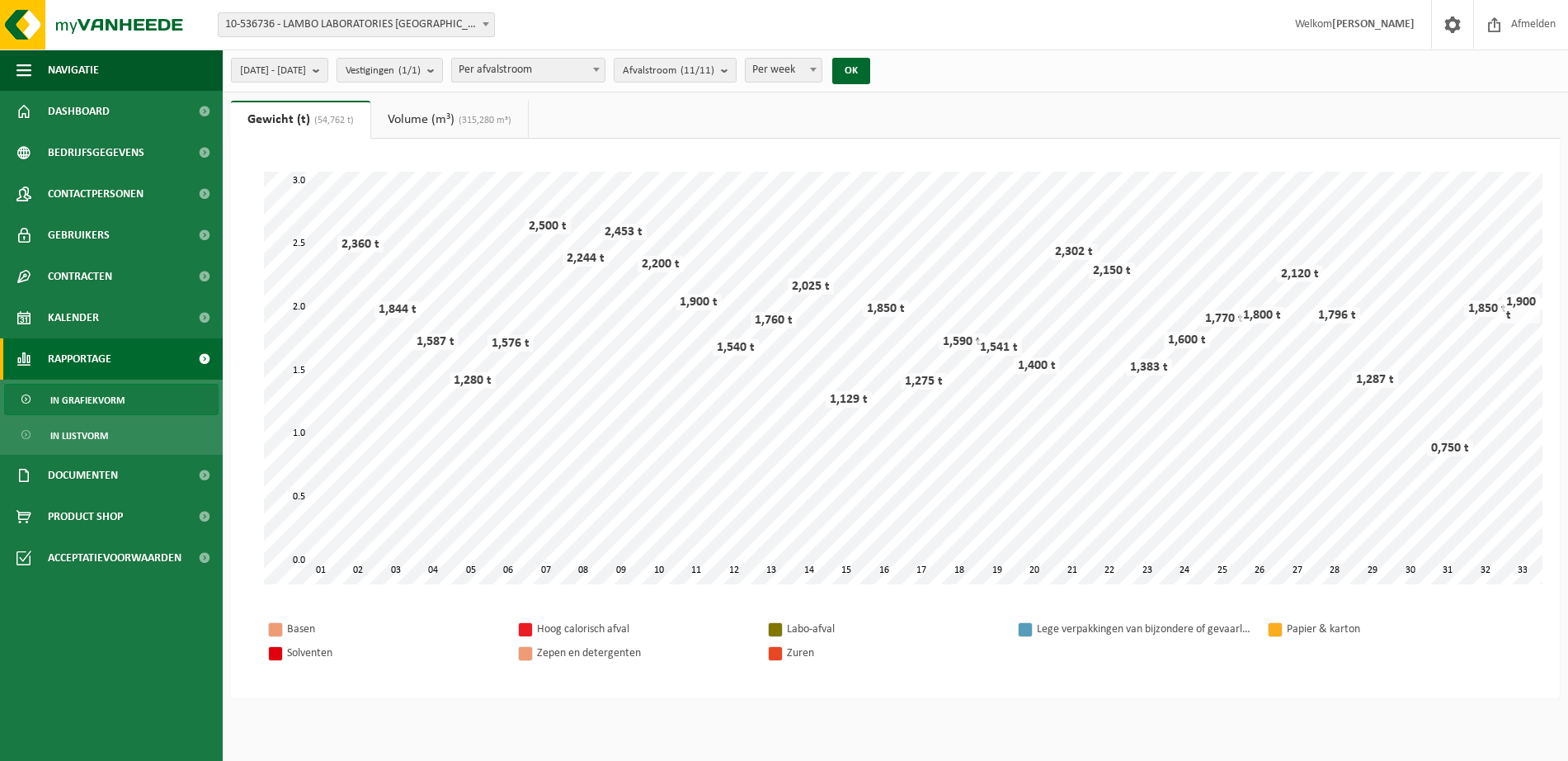
click at [582, 68] on span "Per afvalstroom" at bounding box center [528, 70] width 153 height 23
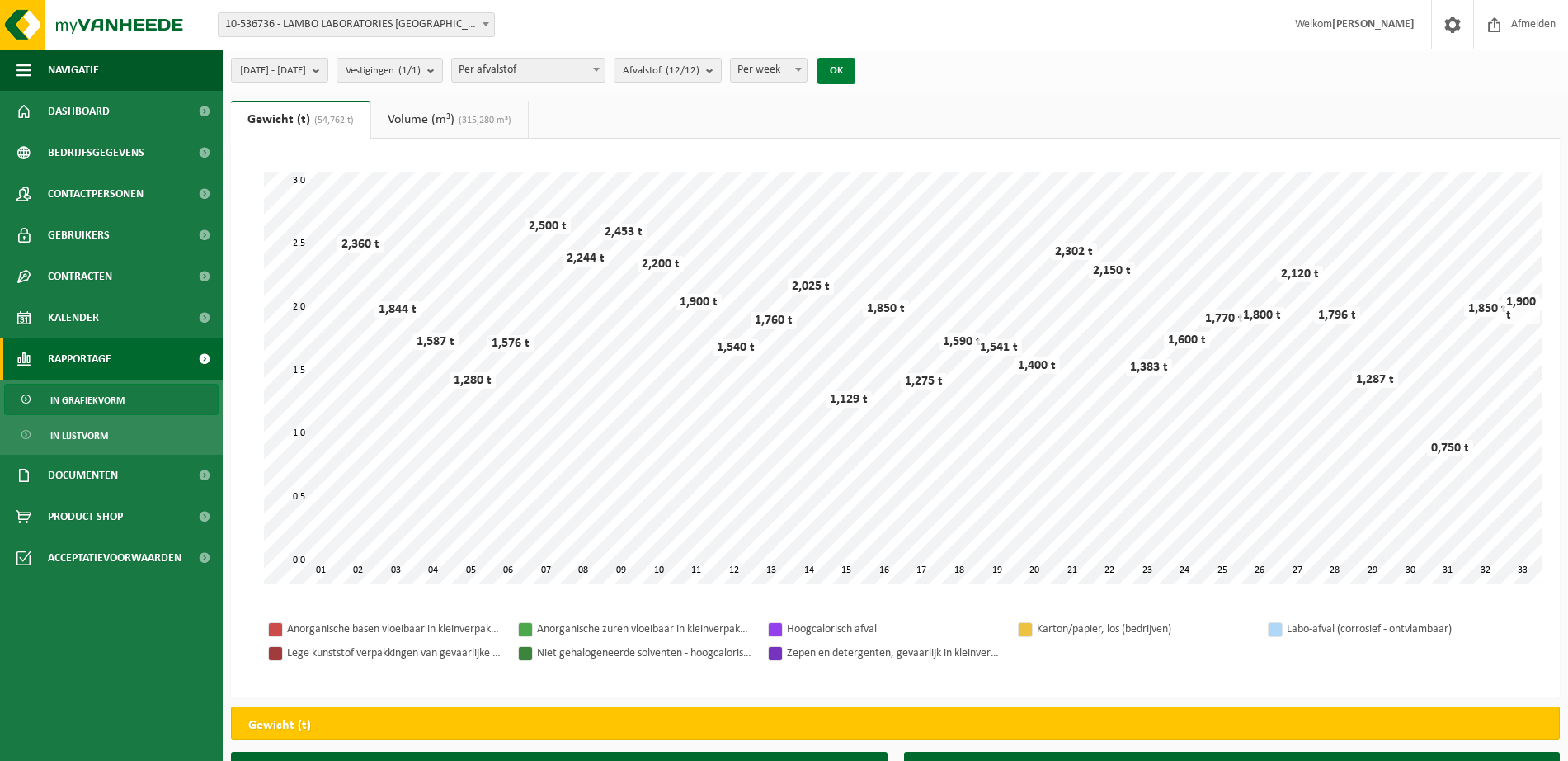
click at [856, 75] on button "OK" at bounding box center [836, 70] width 38 height 26
click at [605, 59] on span "Per afvalstof" at bounding box center [528, 70] width 153 height 23
select select "2"
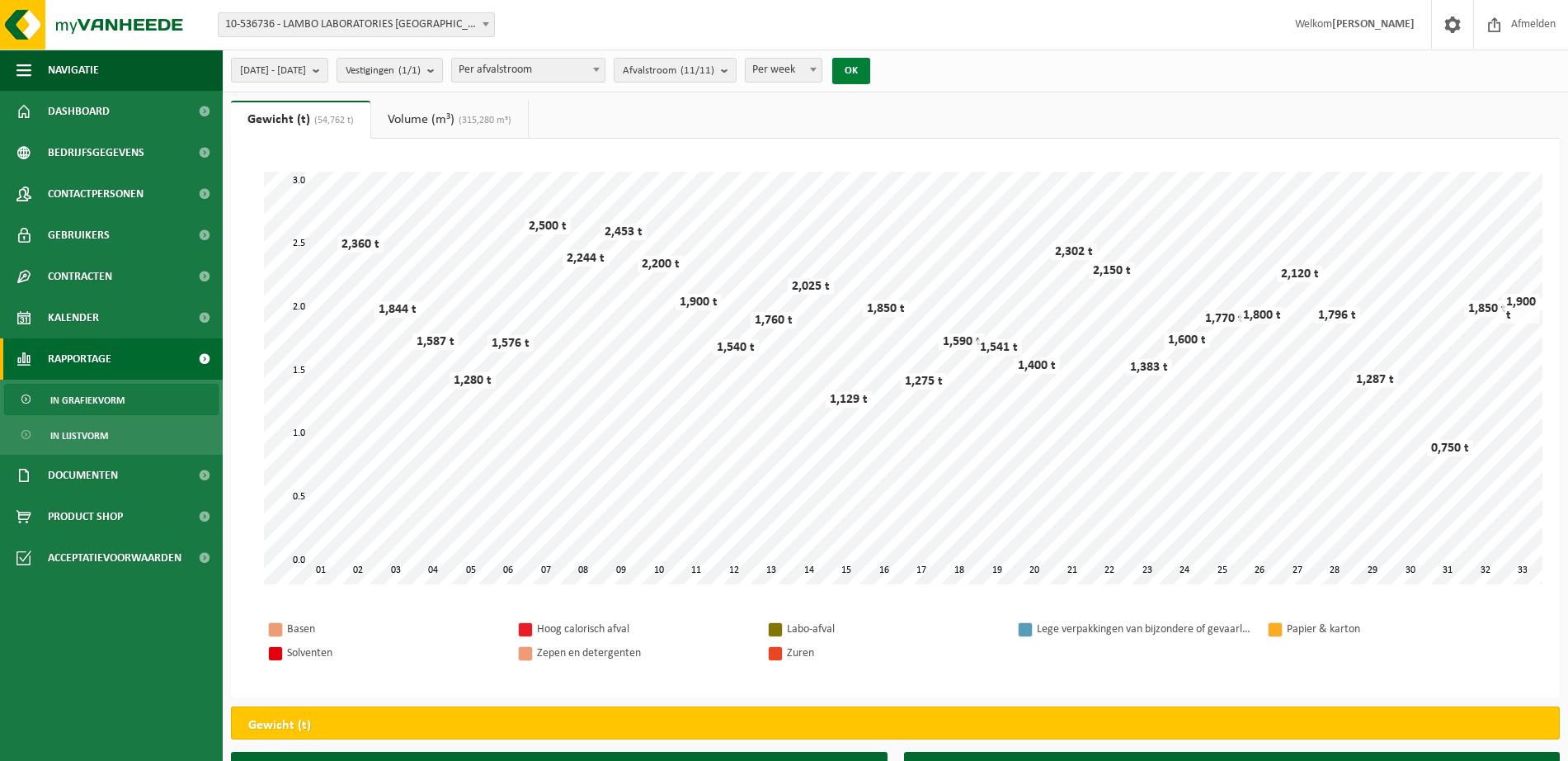
click at [870, 64] on button "OK" at bounding box center [851, 70] width 38 height 26
drag, startPoint x: 774, startPoint y: 691, endPoint x: 829, endPoint y: 681, distance: 55.9
click at [829, 681] on div "Even geduld. Door de grote hoeveelheid gegevens duurt het laden even. 01 33 02 …" at bounding box center [895, 418] width 1329 height 560
click at [282, 62] on span "[DATE] - [DATE]" at bounding box center [273, 70] width 66 height 25
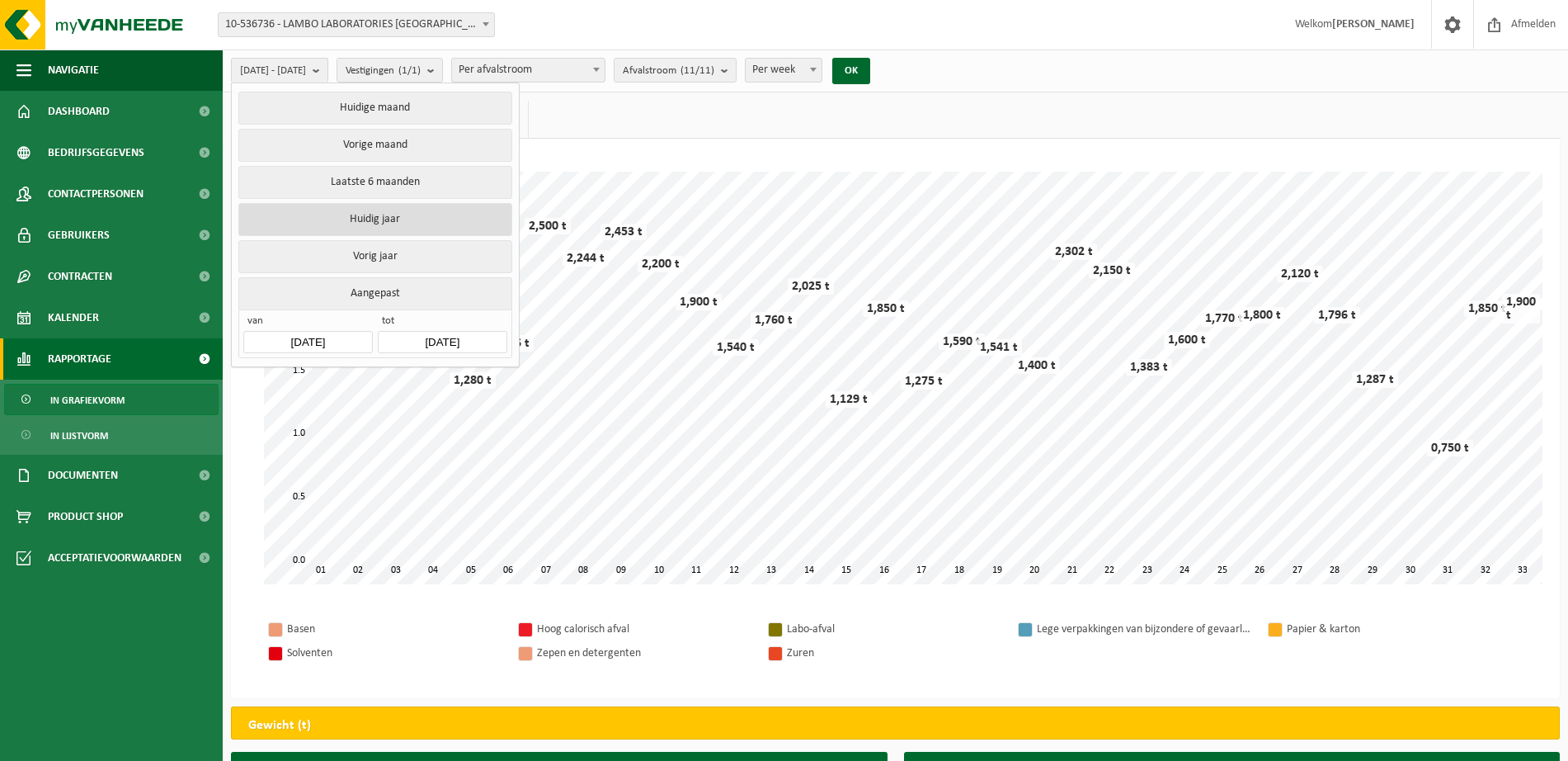
click at [383, 221] on button "Huidig jaar" at bounding box center [375, 219] width 273 height 33
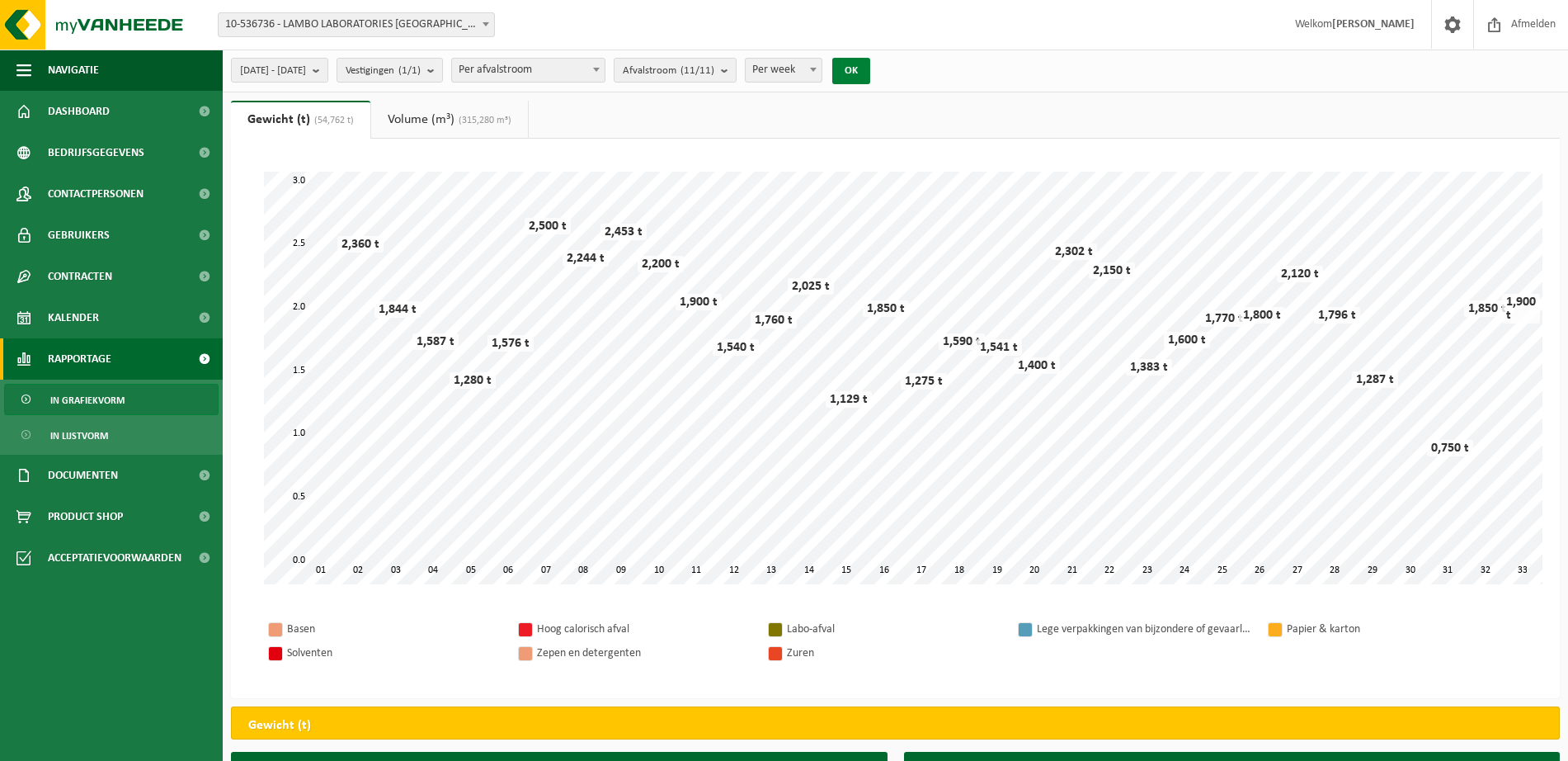
click at [870, 69] on button "OK" at bounding box center [851, 70] width 38 height 26
click at [306, 64] on span "[DATE] - [DATE]" at bounding box center [273, 70] width 66 height 25
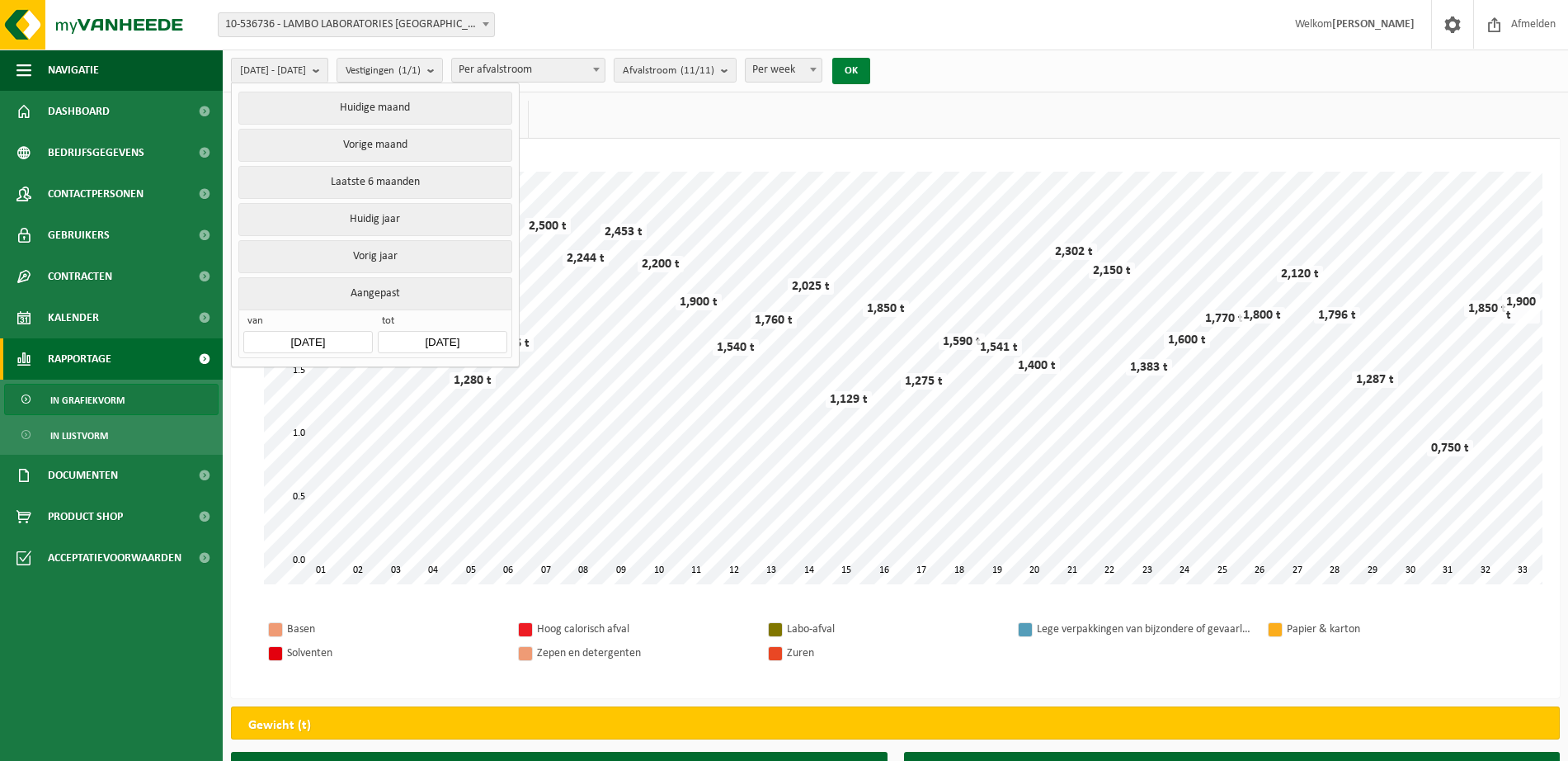
click at [870, 68] on button "OK" at bounding box center [851, 70] width 38 height 26
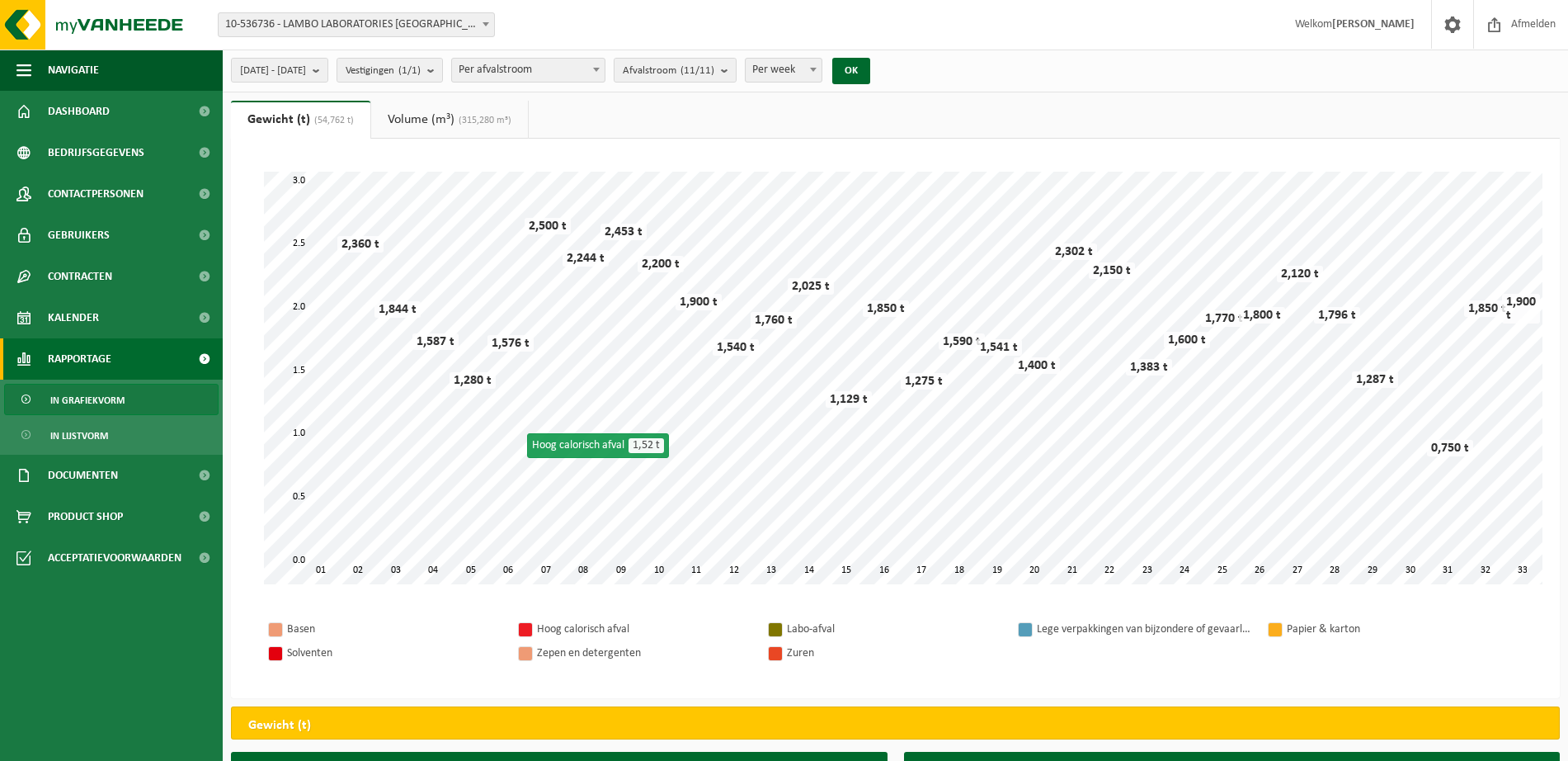
click at [801, 67] on span "Per week" at bounding box center [784, 70] width 76 height 23
click at [870, 72] on button "OK" at bounding box center [851, 70] width 38 height 26
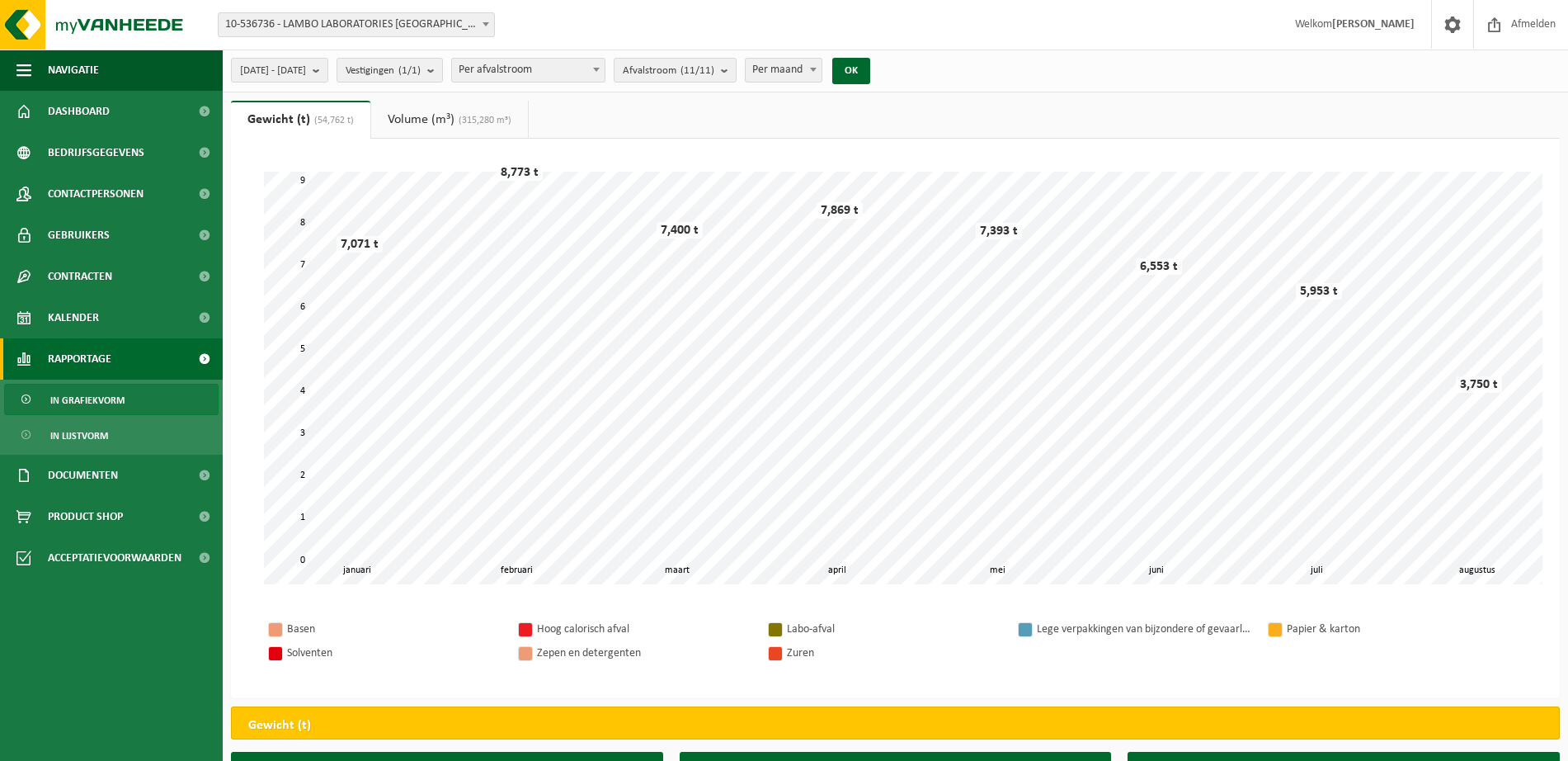
click at [502, 758] on h3 "Basen" at bounding box center [447, 769] width 432 height 36
click at [306, 65] on span "[DATE] - [DATE]" at bounding box center [273, 70] width 66 height 25
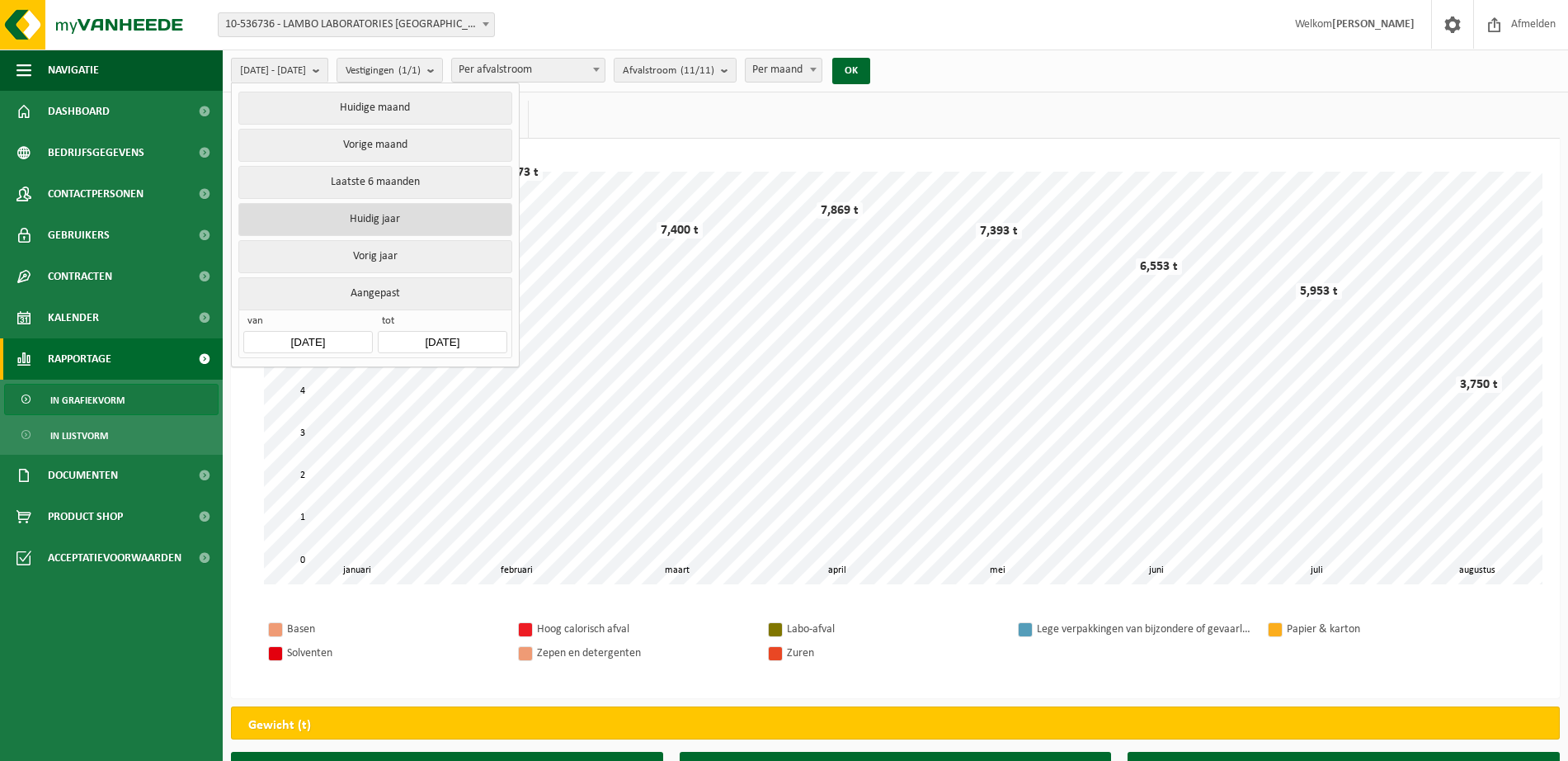
click at [374, 217] on button "Huidig jaar" at bounding box center [375, 219] width 273 height 33
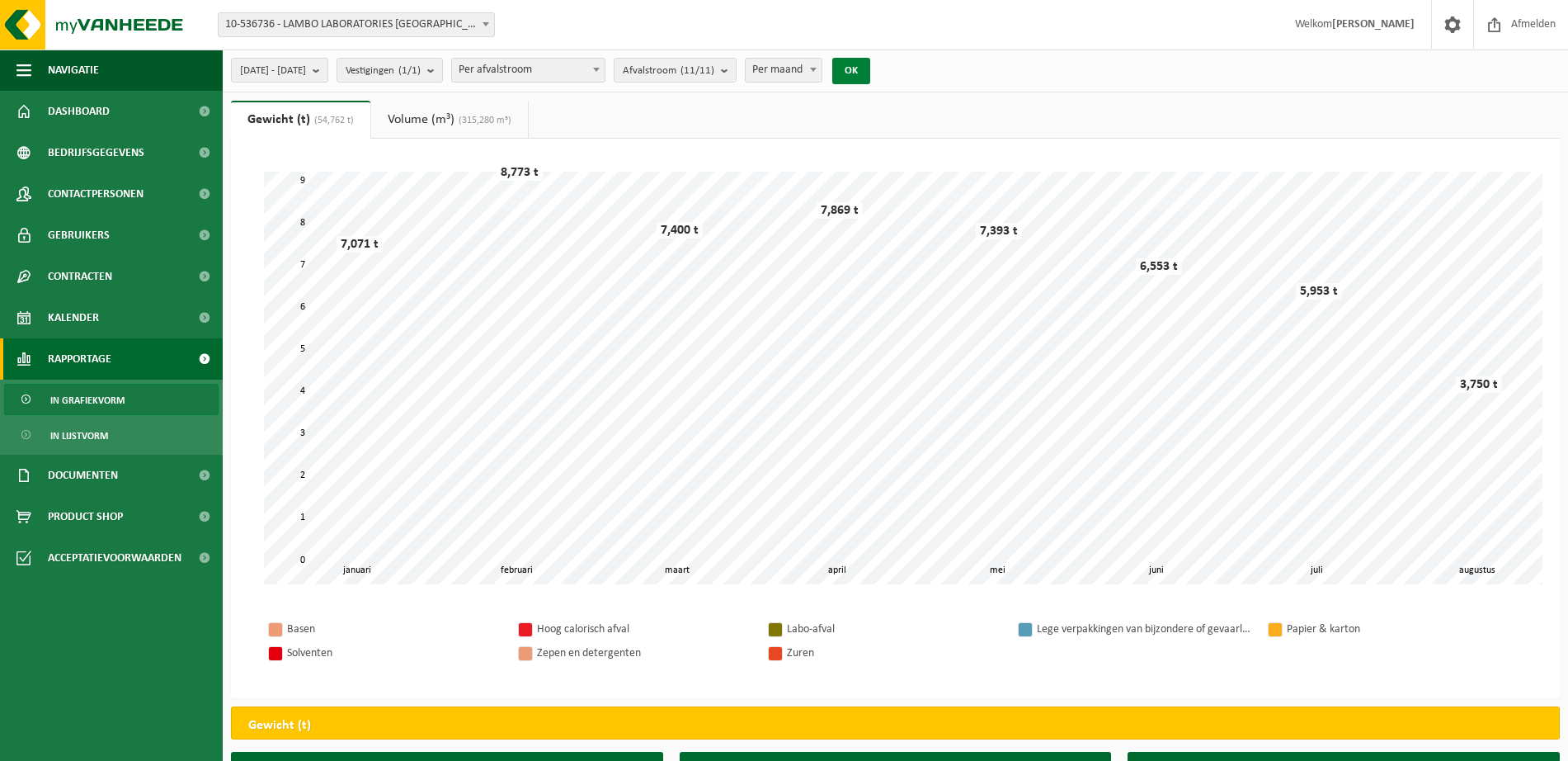
click at [870, 68] on button "OK" at bounding box center [851, 70] width 38 height 26
click at [822, 78] on span "Per maand" at bounding box center [784, 70] width 76 height 23
select select "3"
click at [870, 71] on button "OK" at bounding box center [851, 70] width 38 height 26
click at [870, 65] on button "OK" at bounding box center [851, 70] width 38 height 26
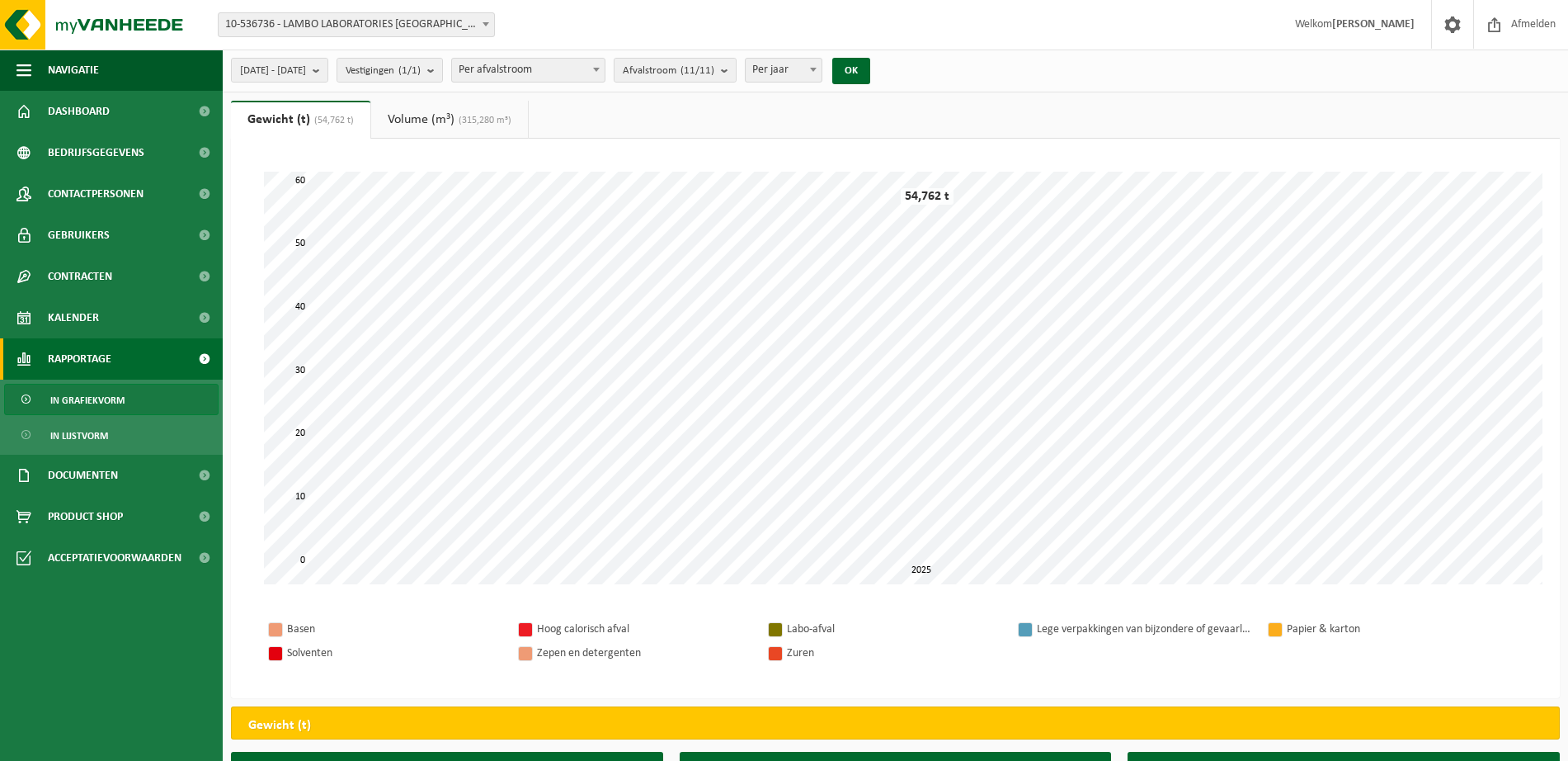
click at [557, 69] on span "Per afvalstroom" at bounding box center [528, 70] width 153 height 23
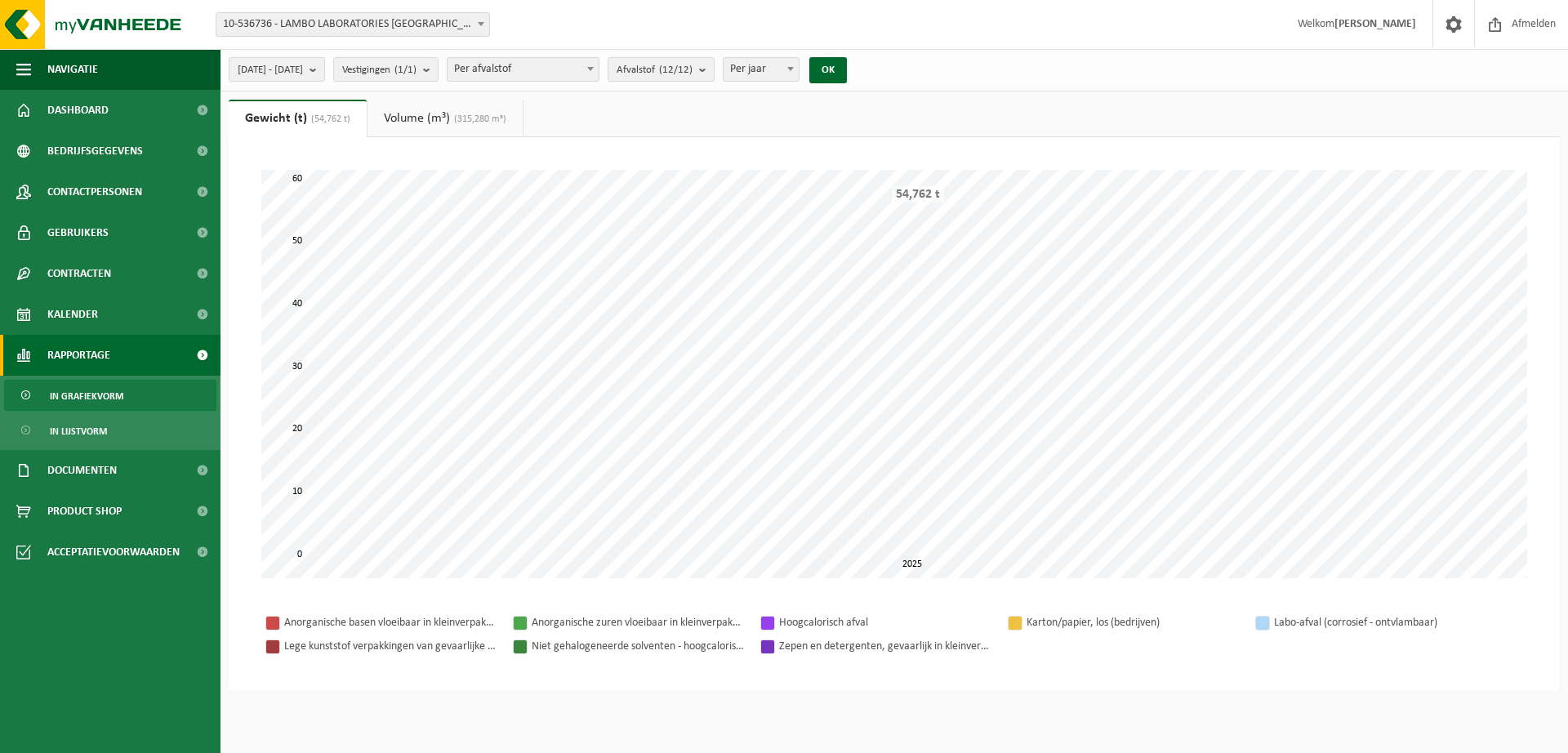
click at [562, 67] on span "Per afvalstof" at bounding box center [523, 69] width 151 height 23
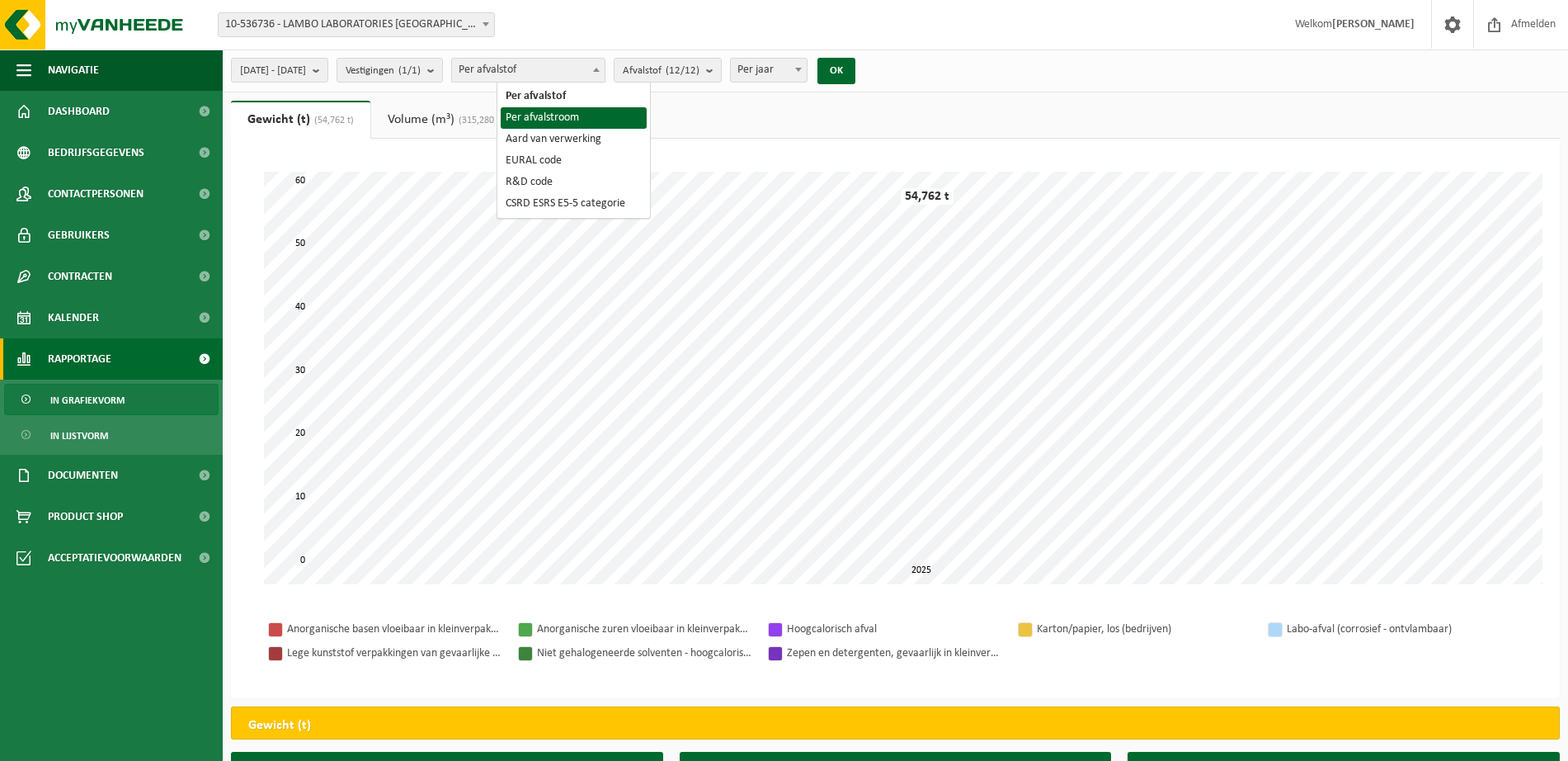
select select "2"
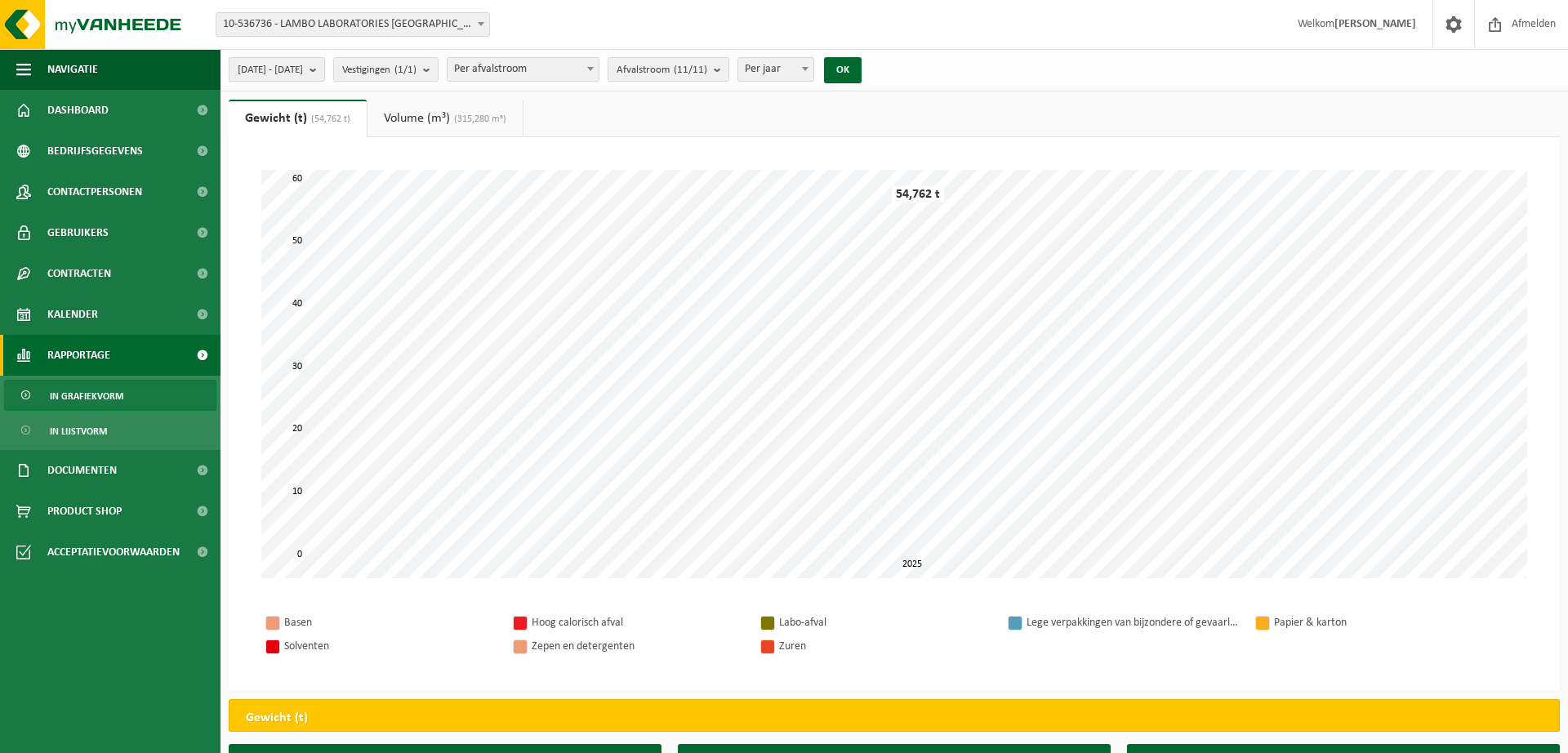
click at [325, 73] on button "[DATE] - [DATE]" at bounding box center [276, 69] width 97 height 24
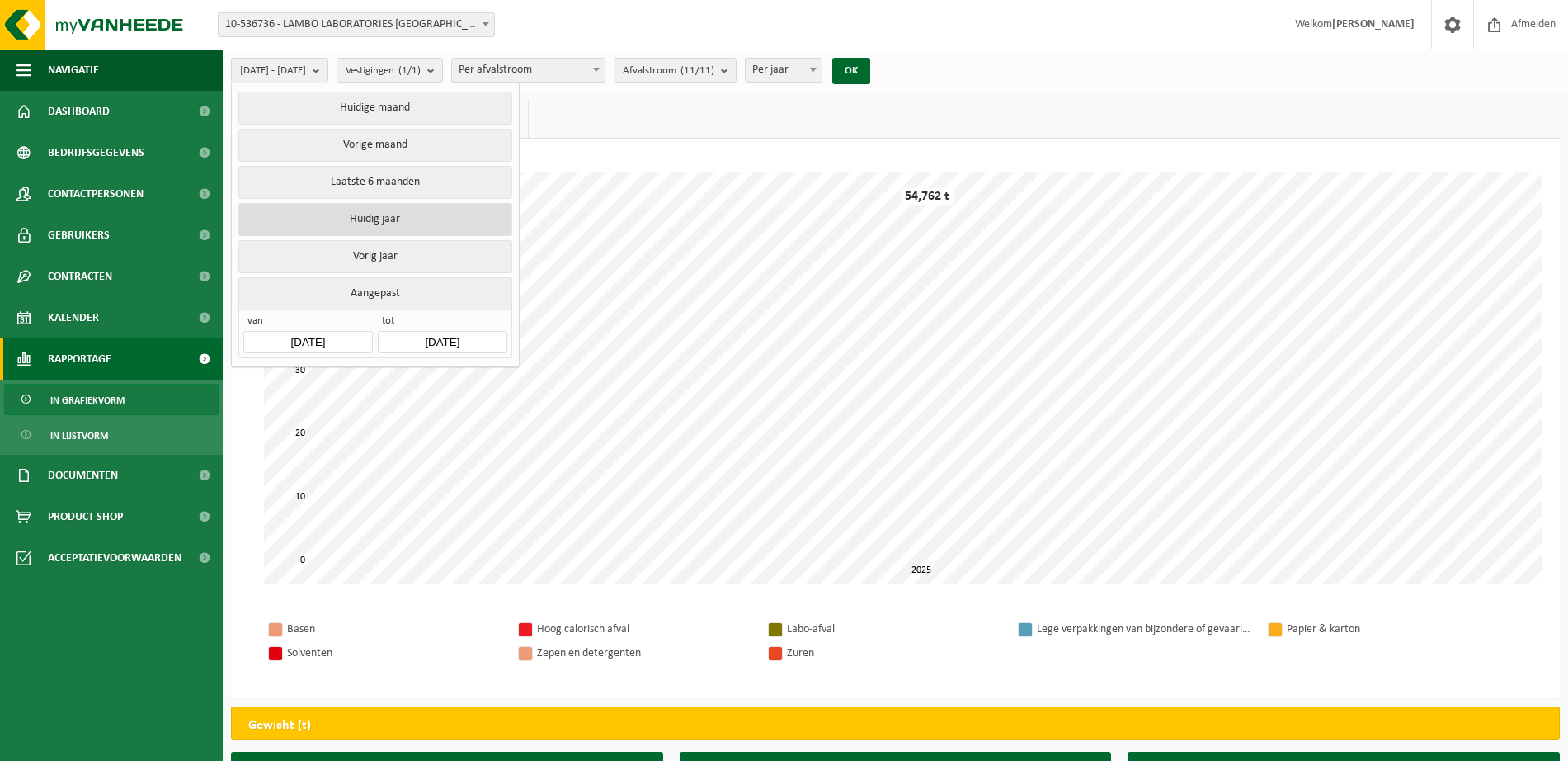
click at [366, 218] on button "Huidig jaar" at bounding box center [375, 219] width 273 height 33
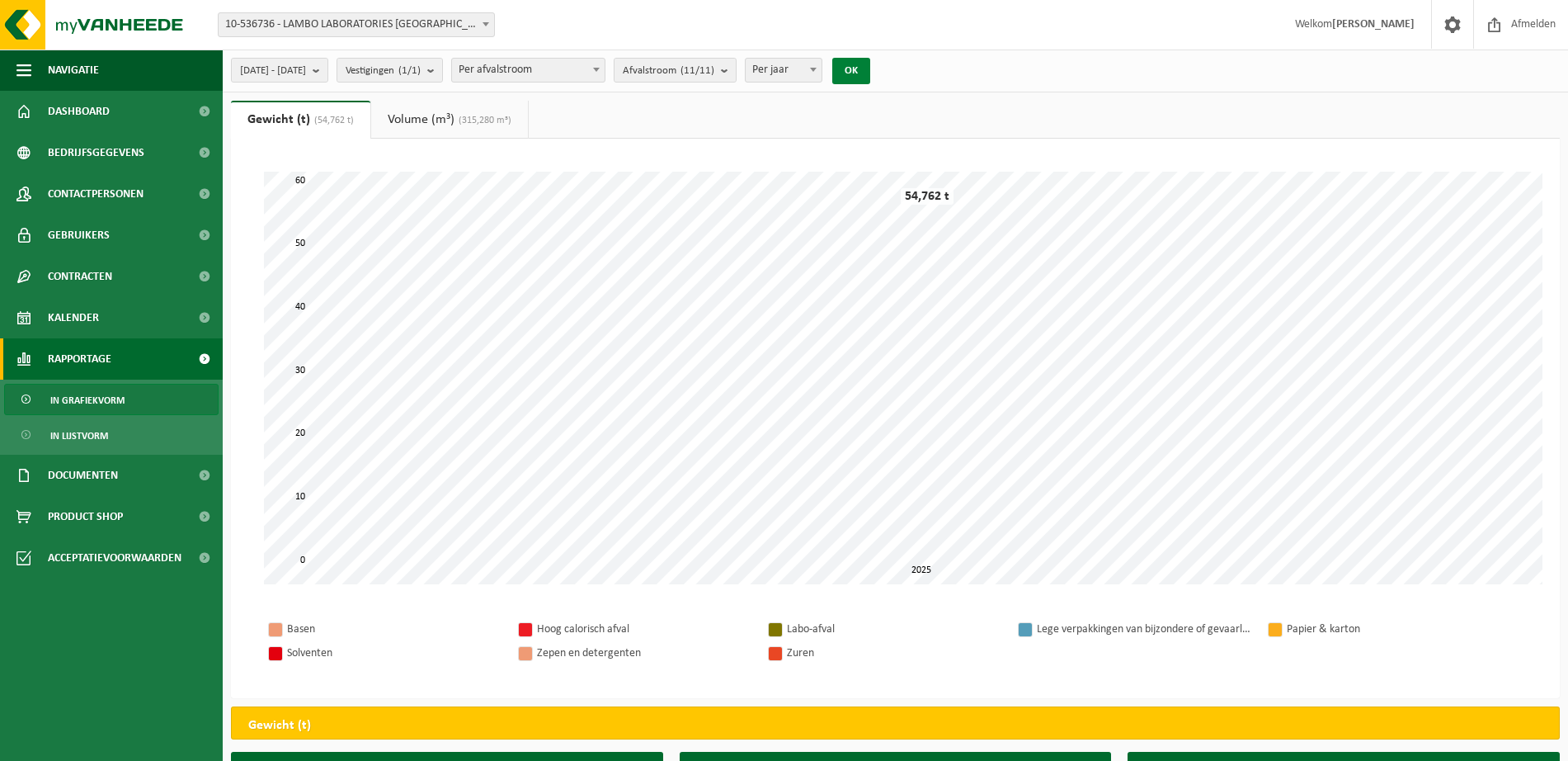
click at [870, 70] on button "OK" at bounding box center [851, 70] width 38 height 26
click at [812, 70] on span "Per jaar" at bounding box center [784, 70] width 76 height 23
click at [870, 73] on button "OK" at bounding box center [851, 70] width 38 height 26
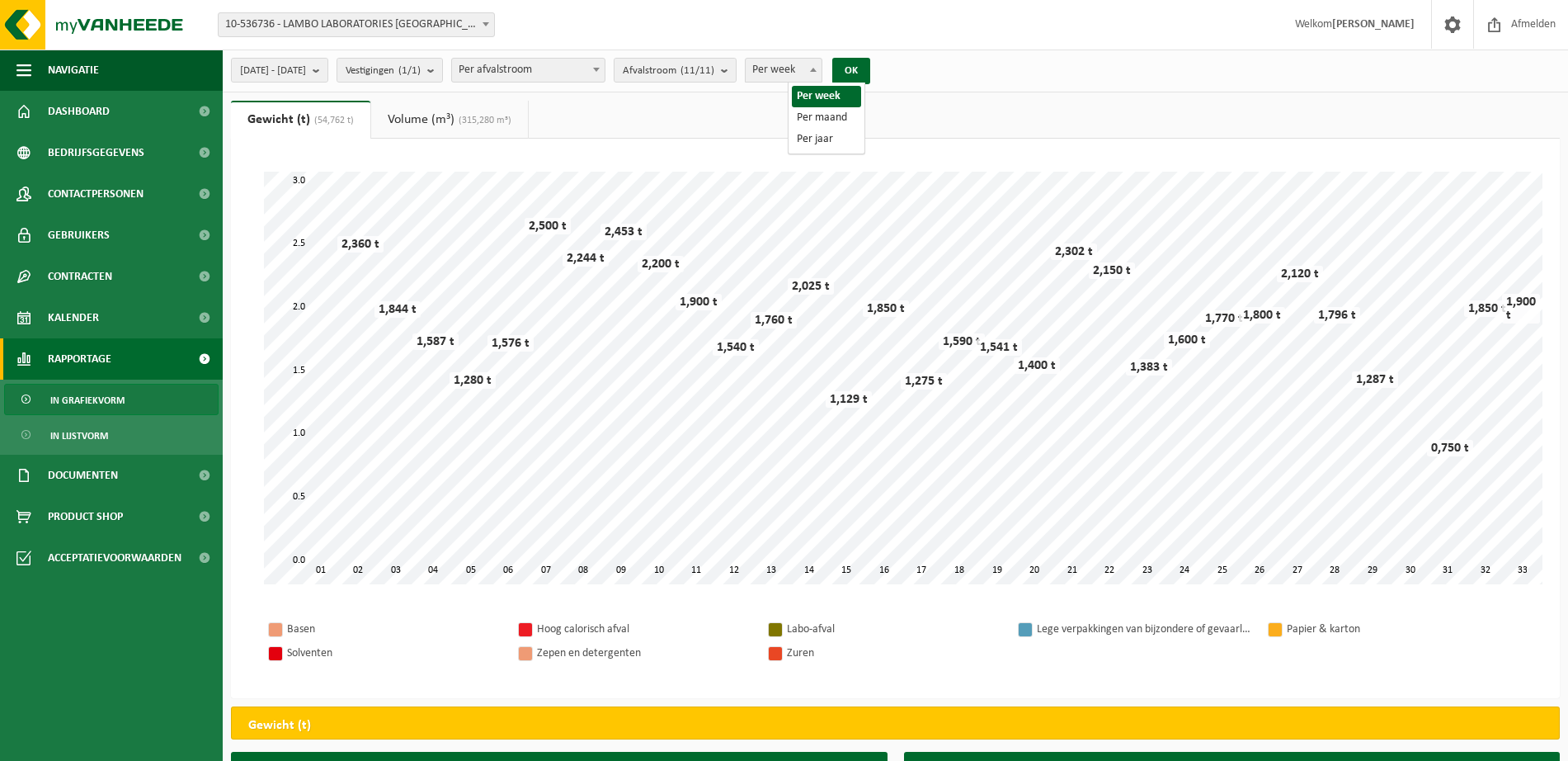
click at [822, 75] on span "Per week" at bounding box center [784, 70] width 76 height 23
select select "2"
click at [870, 74] on button "OK" at bounding box center [851, 70] width 38 height 26
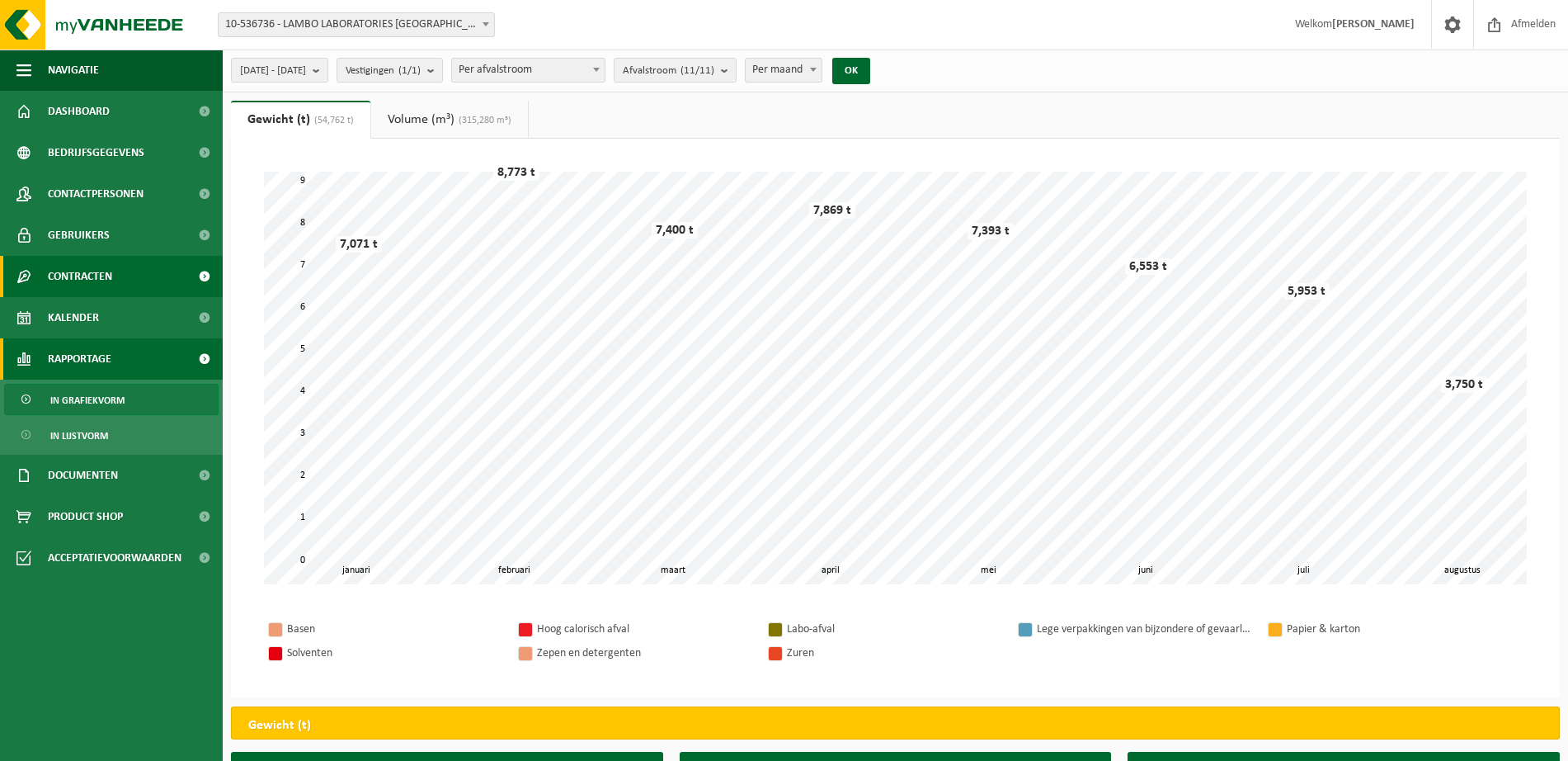
click at [833, 58] on button "OK" at bounding box center [851, 70] width 38 height 26
